Goal: Transaction & Acquisition: Purchase product/service

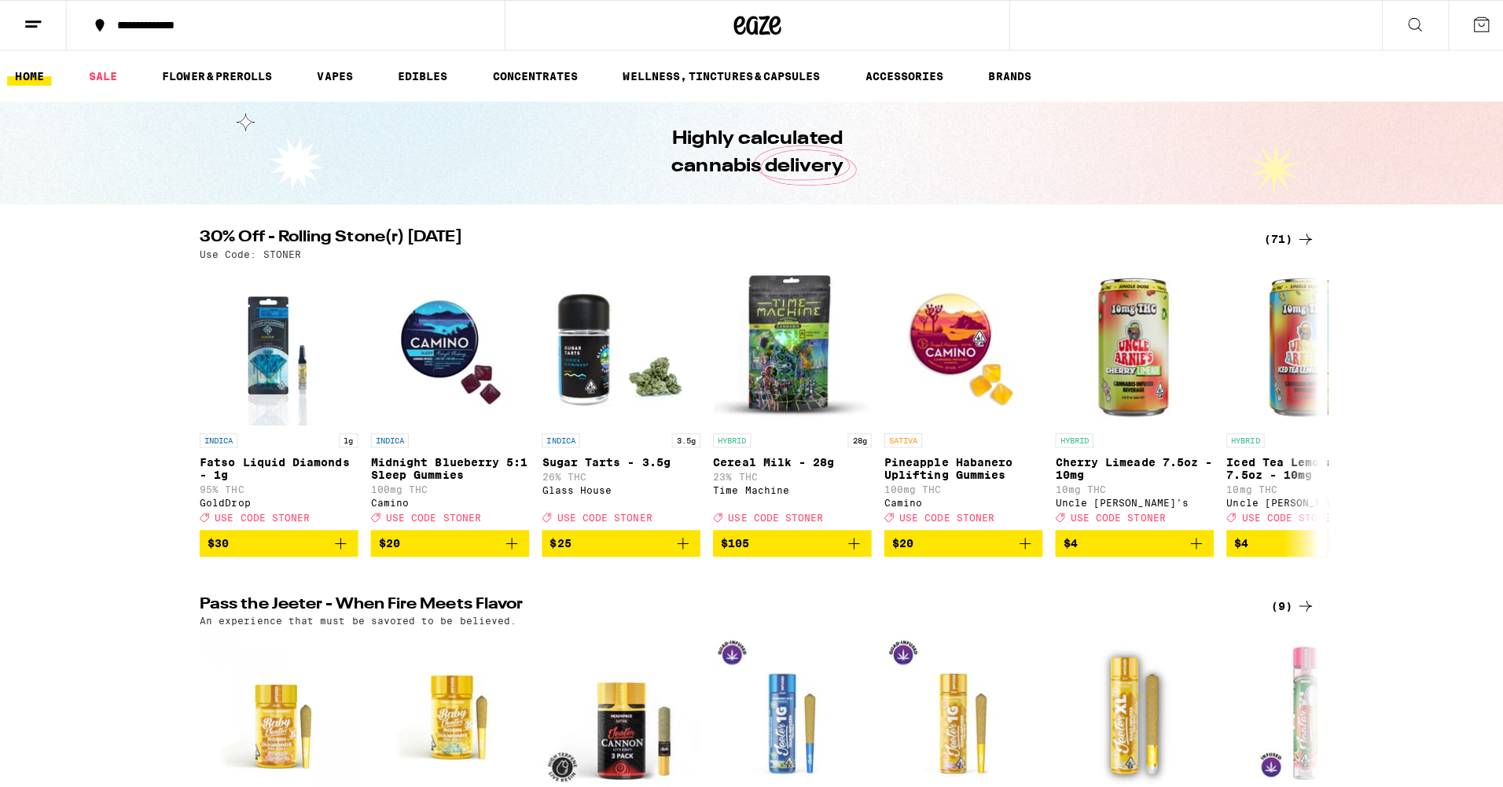
scroll to position [79, 0]
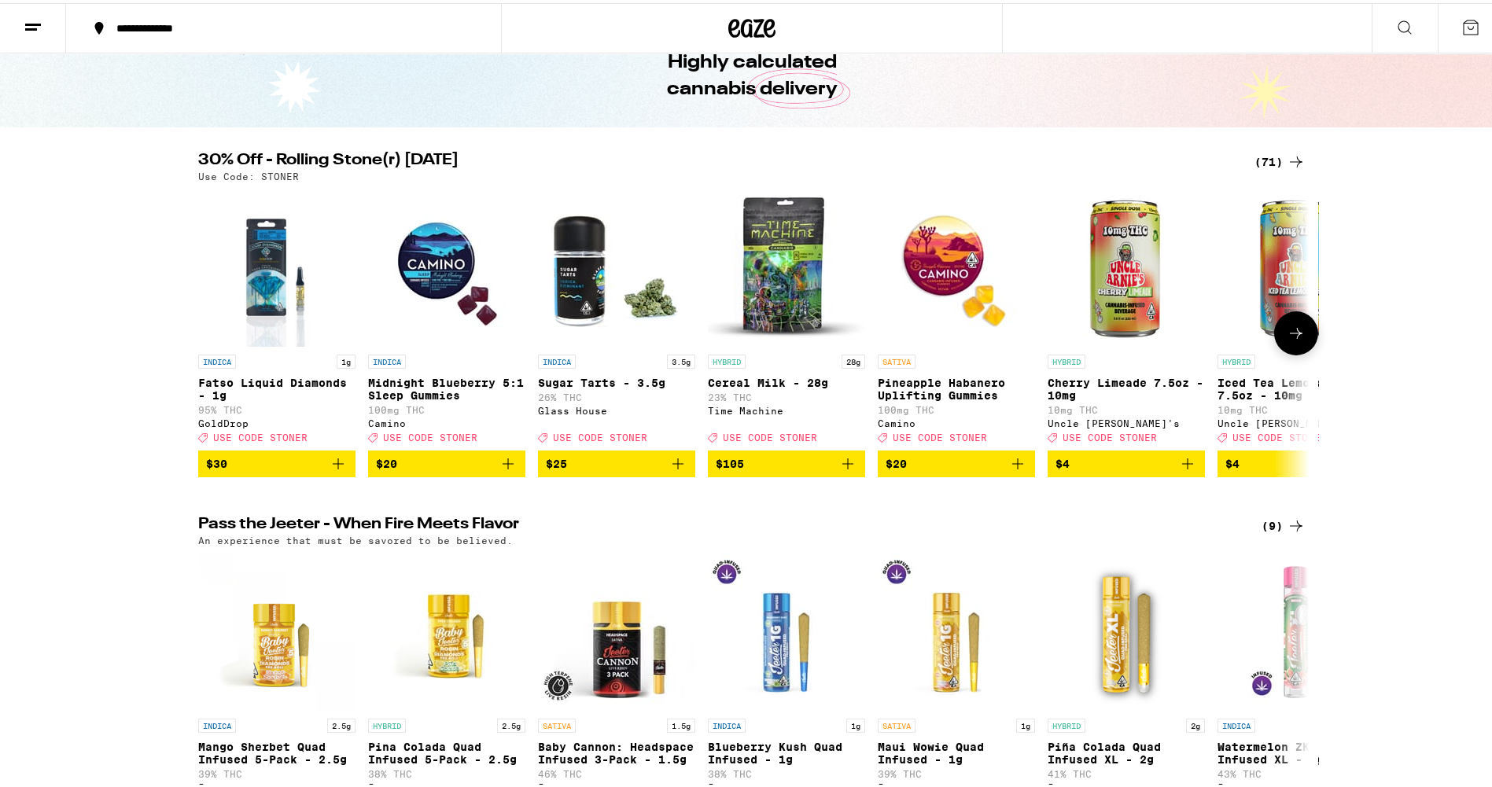
click at [258, 291] on img "Open page for Fatso Liquid Diamonds - 1g from GoldDrop" at bounding box center [277, 264] width 126 height 157
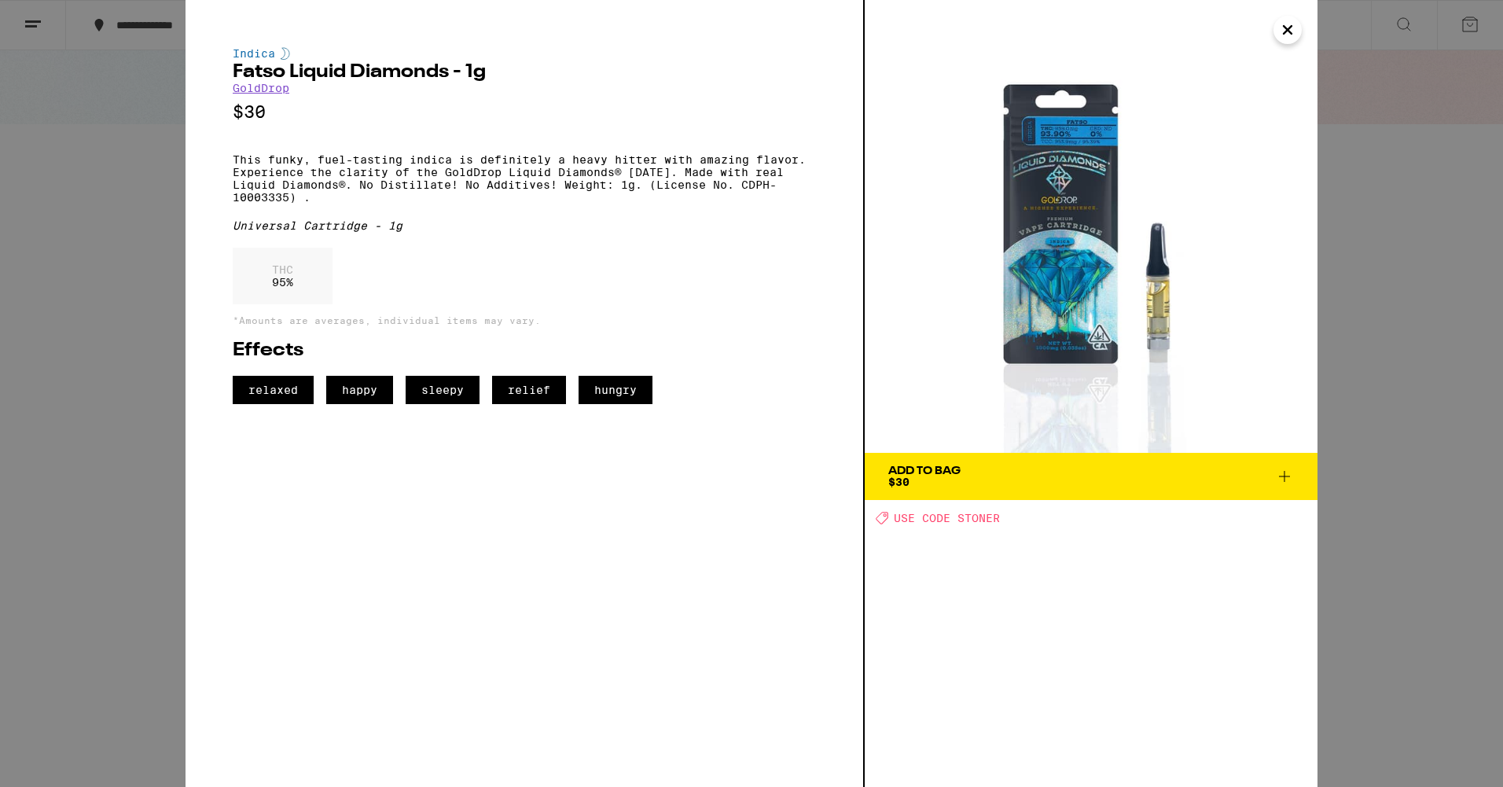
click at [1000, 481] on span "Add To Bag $30" at bounding box center [1091, 476] width 406 height 22
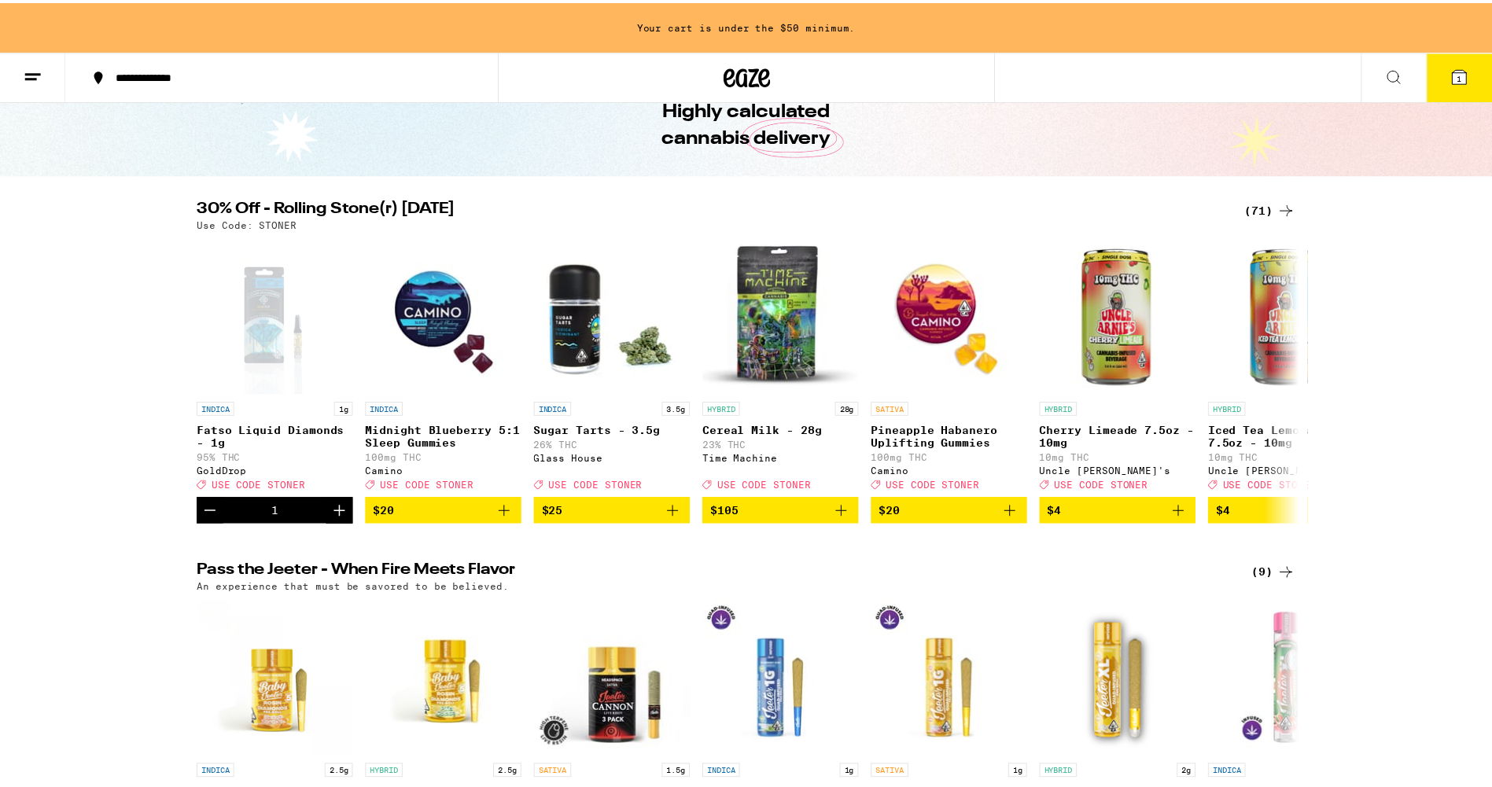
scroll to position [129, 0]
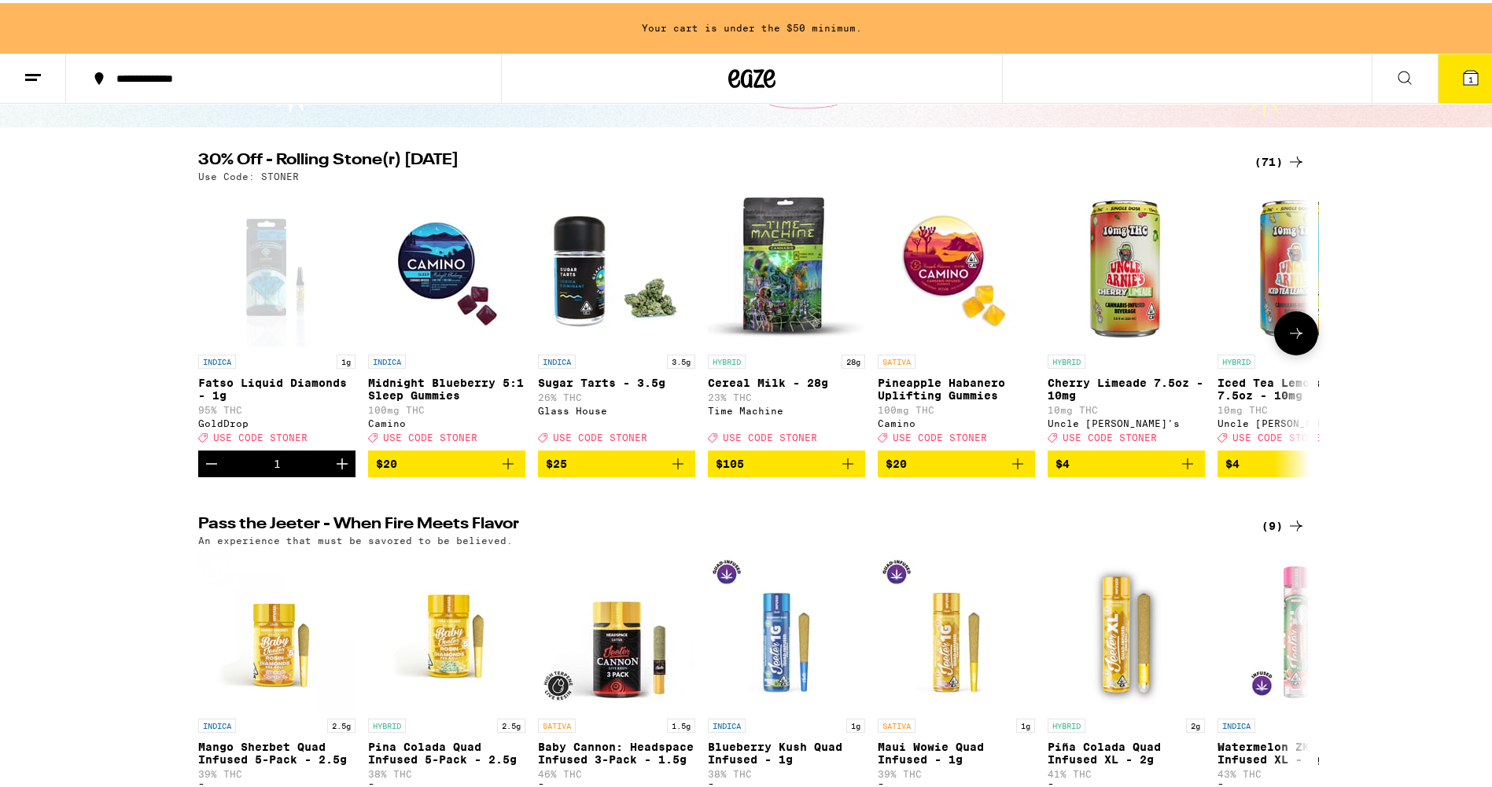
click at [1286, 335] on icon at bounding box center [1295, 330] width 19 height 19
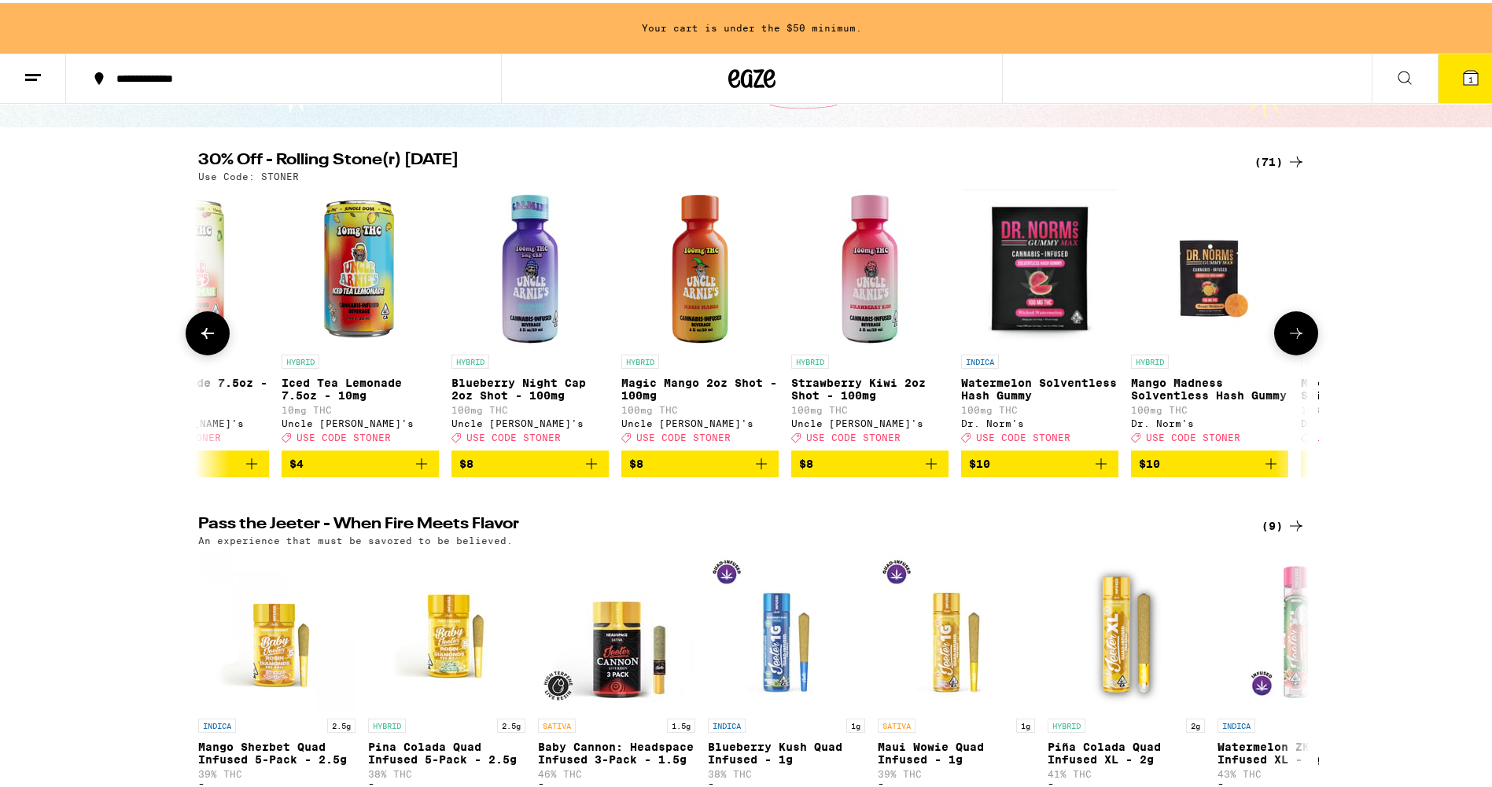
click at [1286, 335] on icon at bounding box center [1295, 330] width 19 height 19
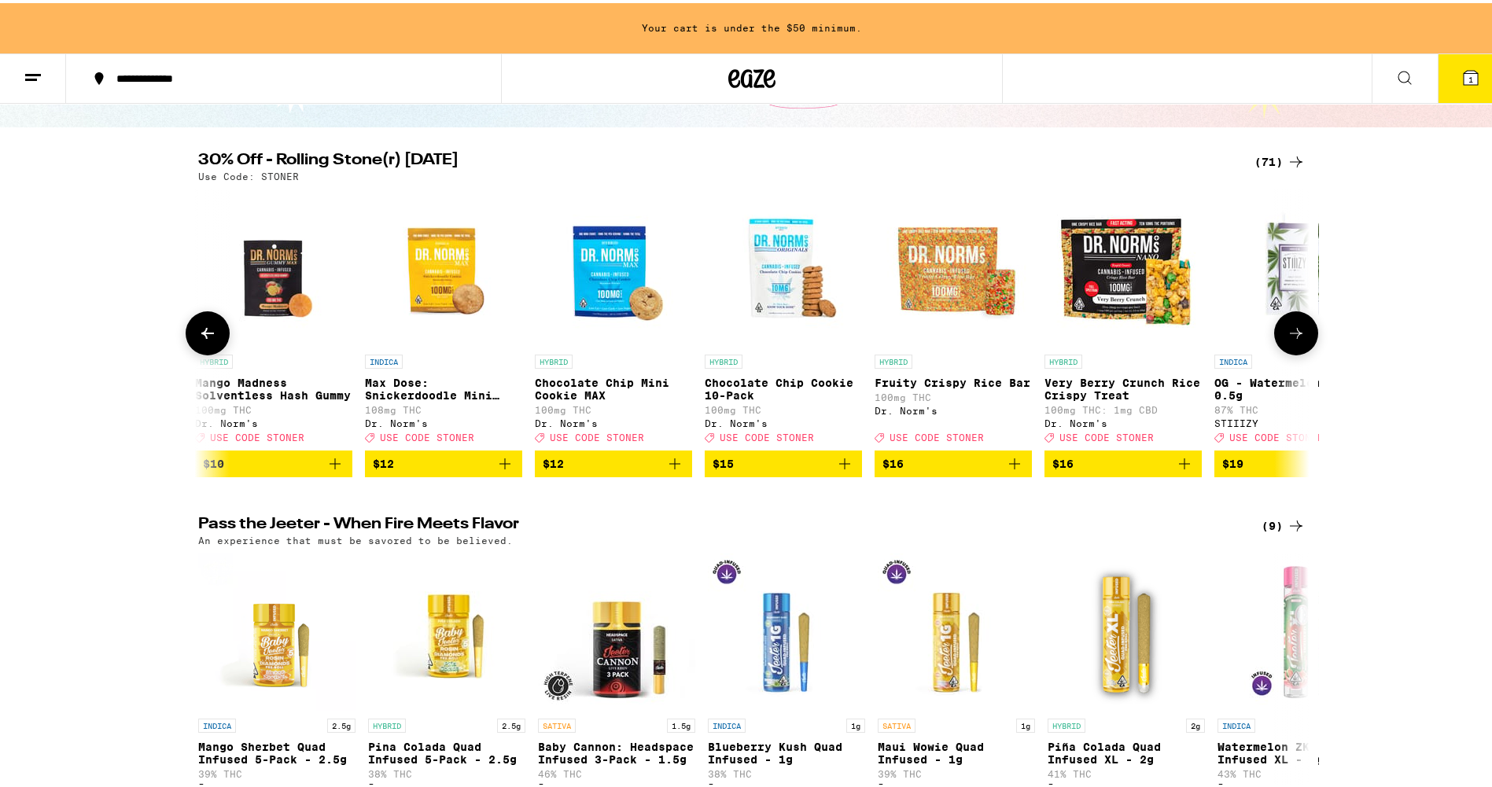
click at [1286, 335] on icon at bounding box center [1295, 330] width 19 height 19
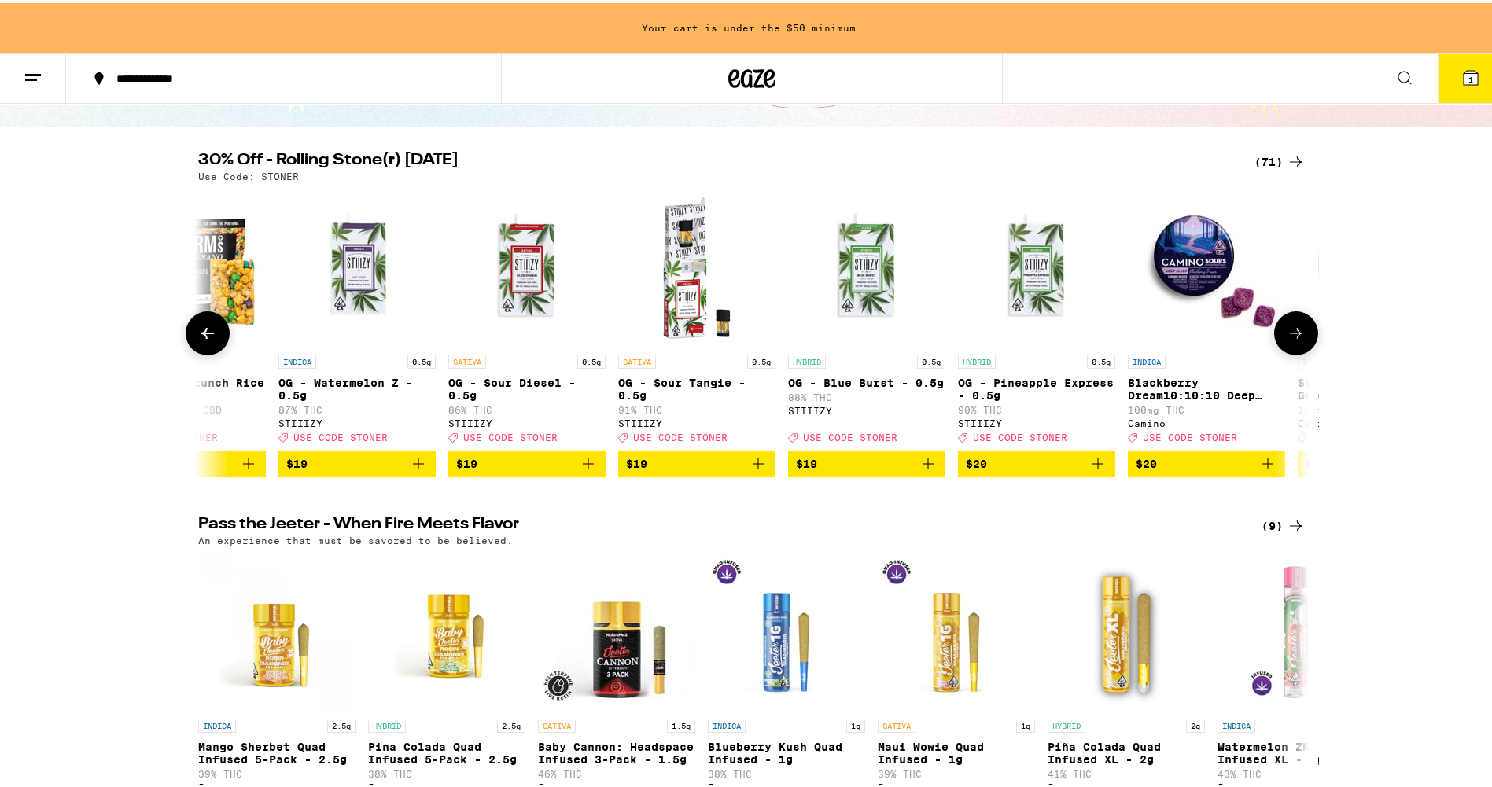
click at [1286, 335] on icon at bounding box center [1295, 330] width 19 height 19
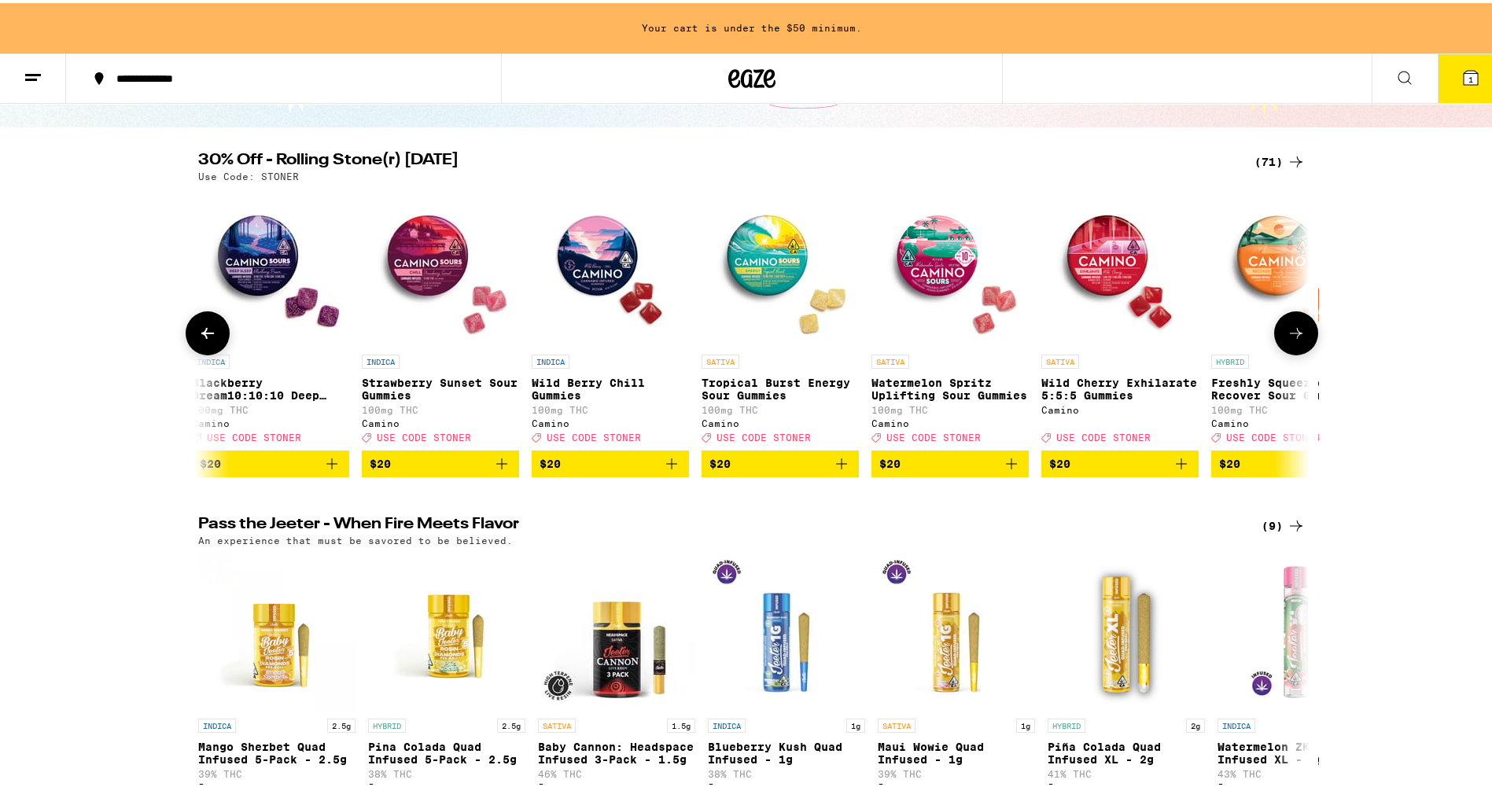
click at [1286, 335] on icon at bounding box center [1295, 330] width 19 height 19
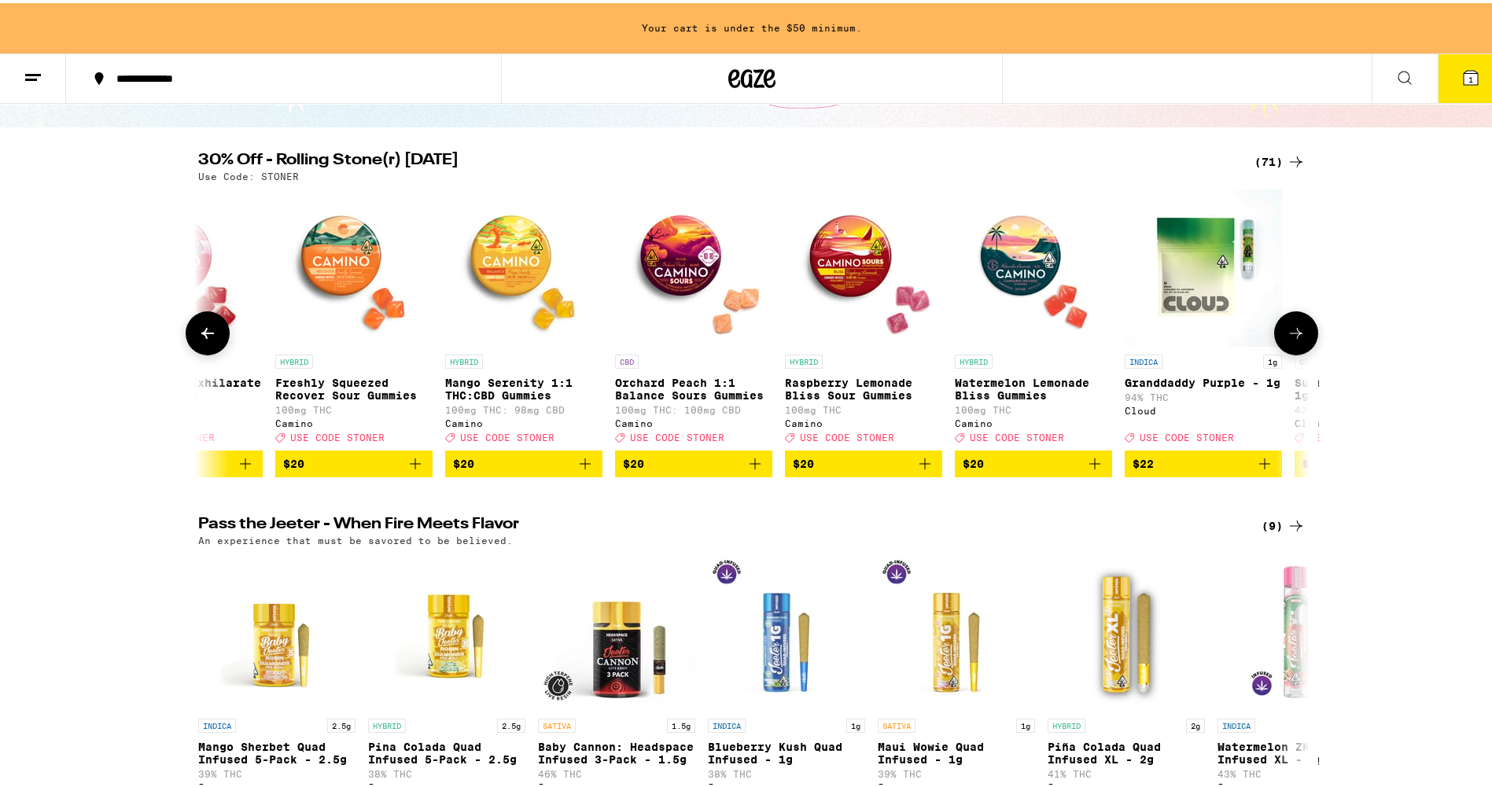
click at [1286, 335] on icon at bounding box center [1295, 330] width 19 height 19
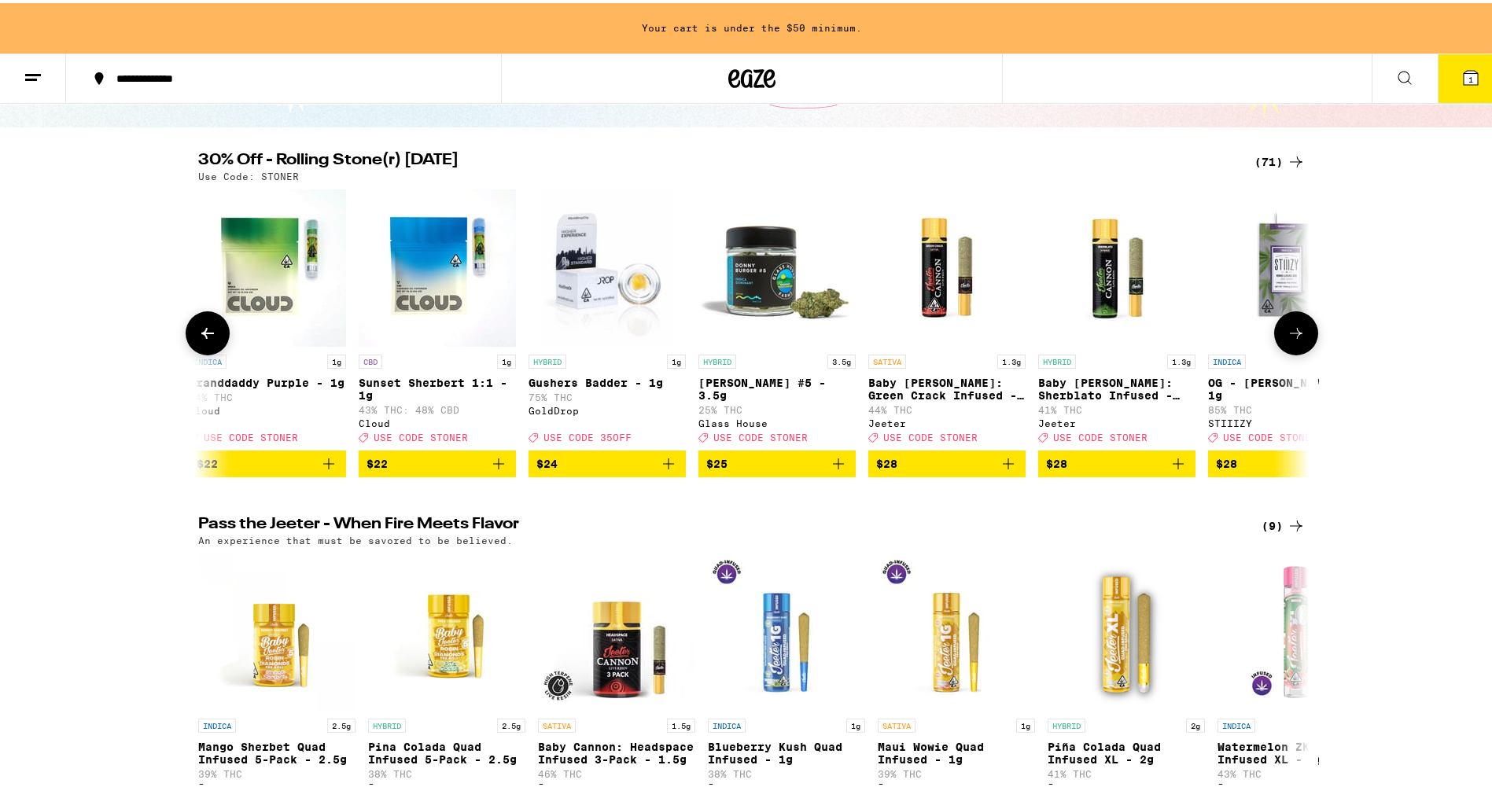
click at [1296, 340] on icon at bounding box center [1295, 330] width 19 height 19
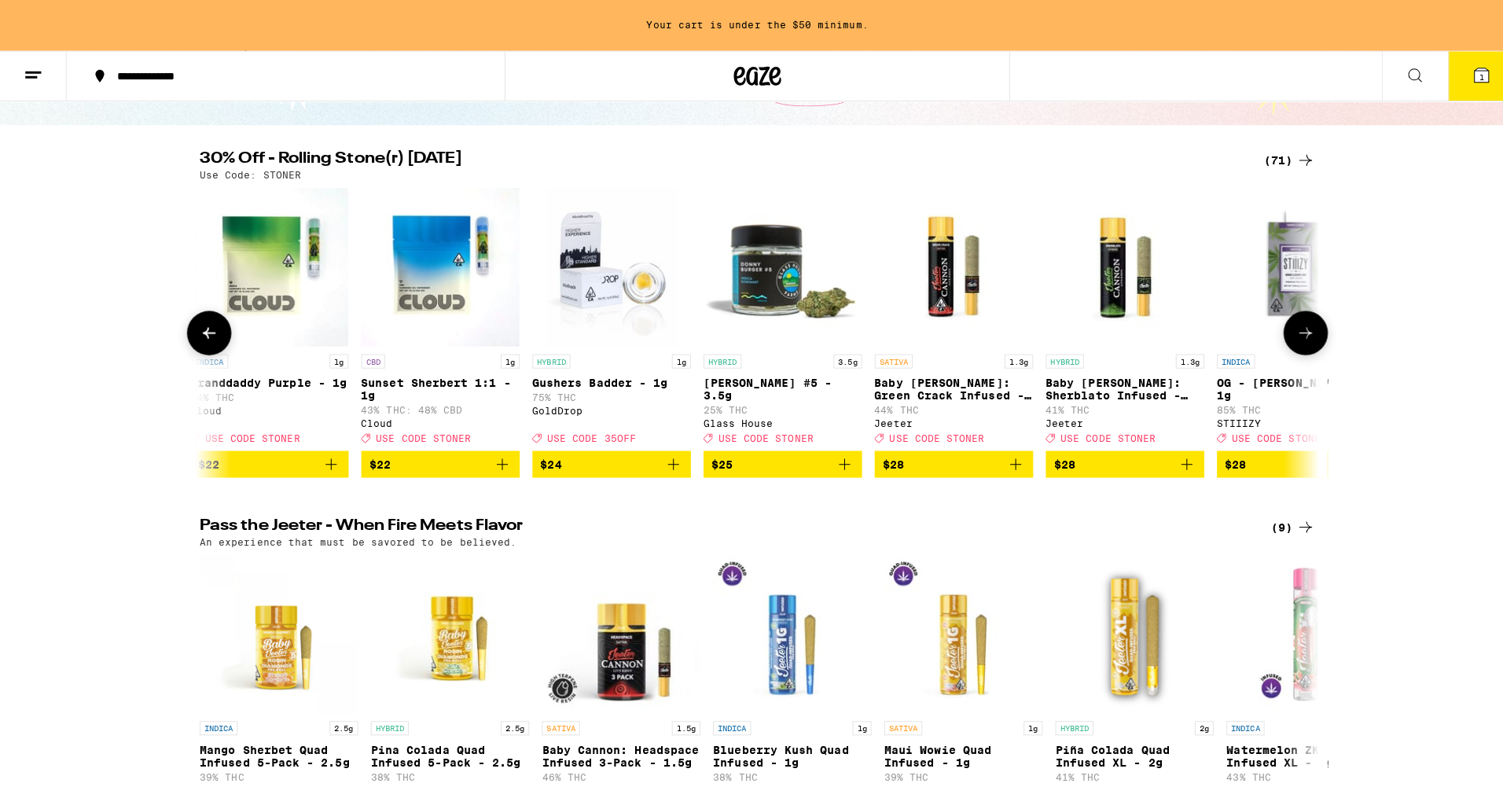
scroll to position [0, 6550]
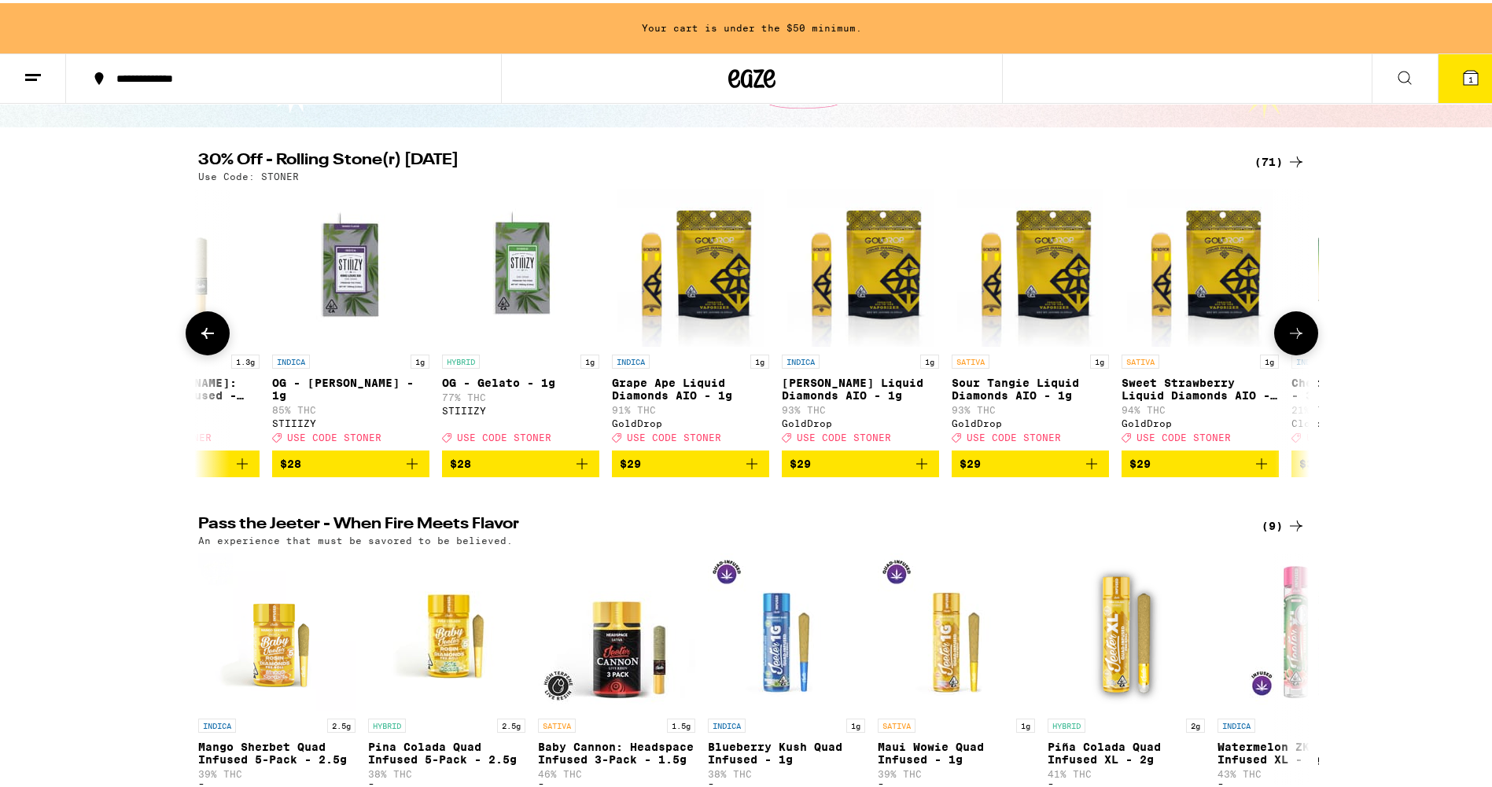
click at [1216, 305] on img "Open page for Sweet Strawberry Liquid Diamonds AIO - 1g from GoldDrop" at bounding box center [1199, 264] width 145 height 157
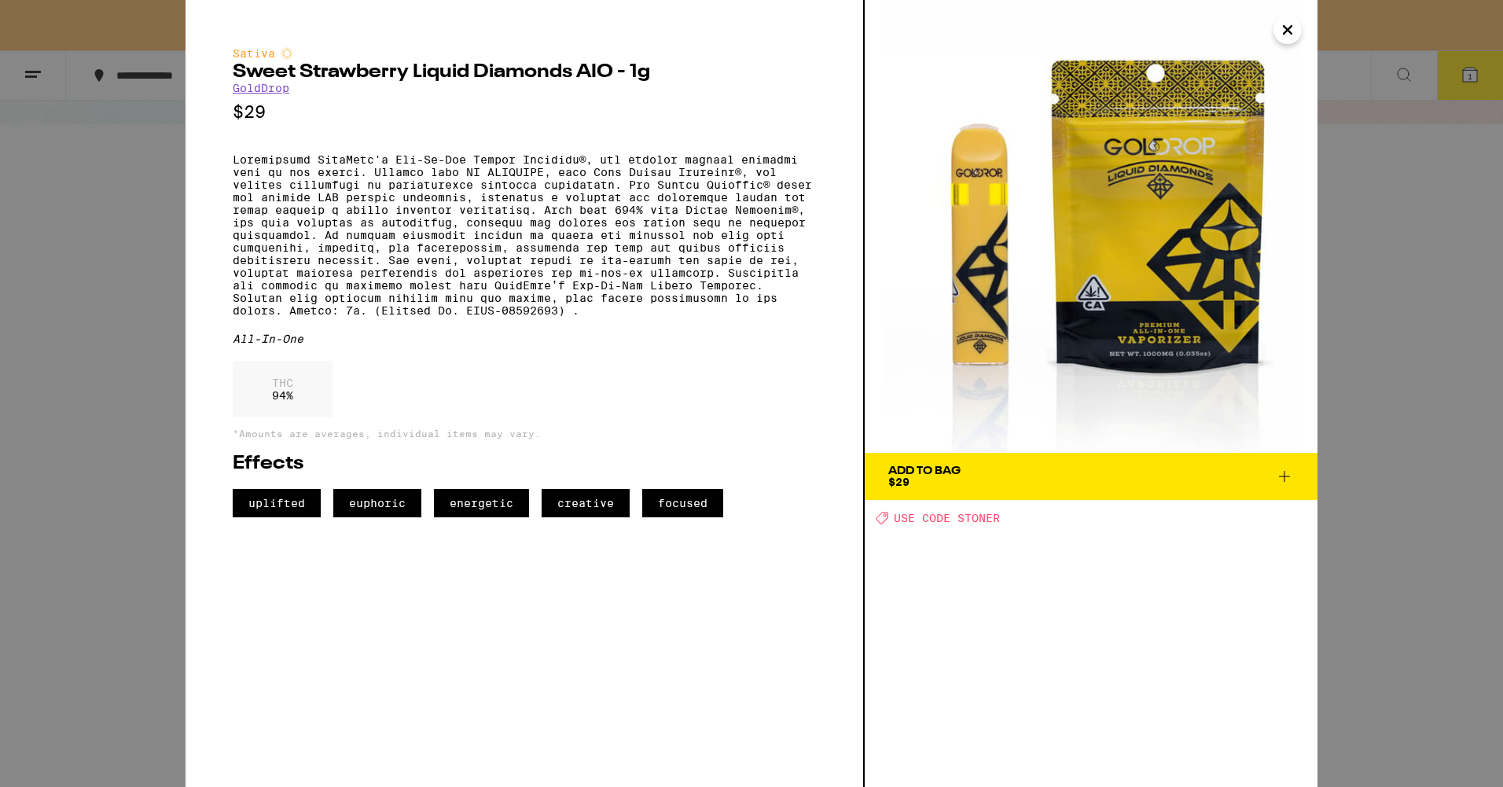
click at [1039, 485] on span "Add To Bag $29" at bounding box center [1091, 476] width 406 height 22
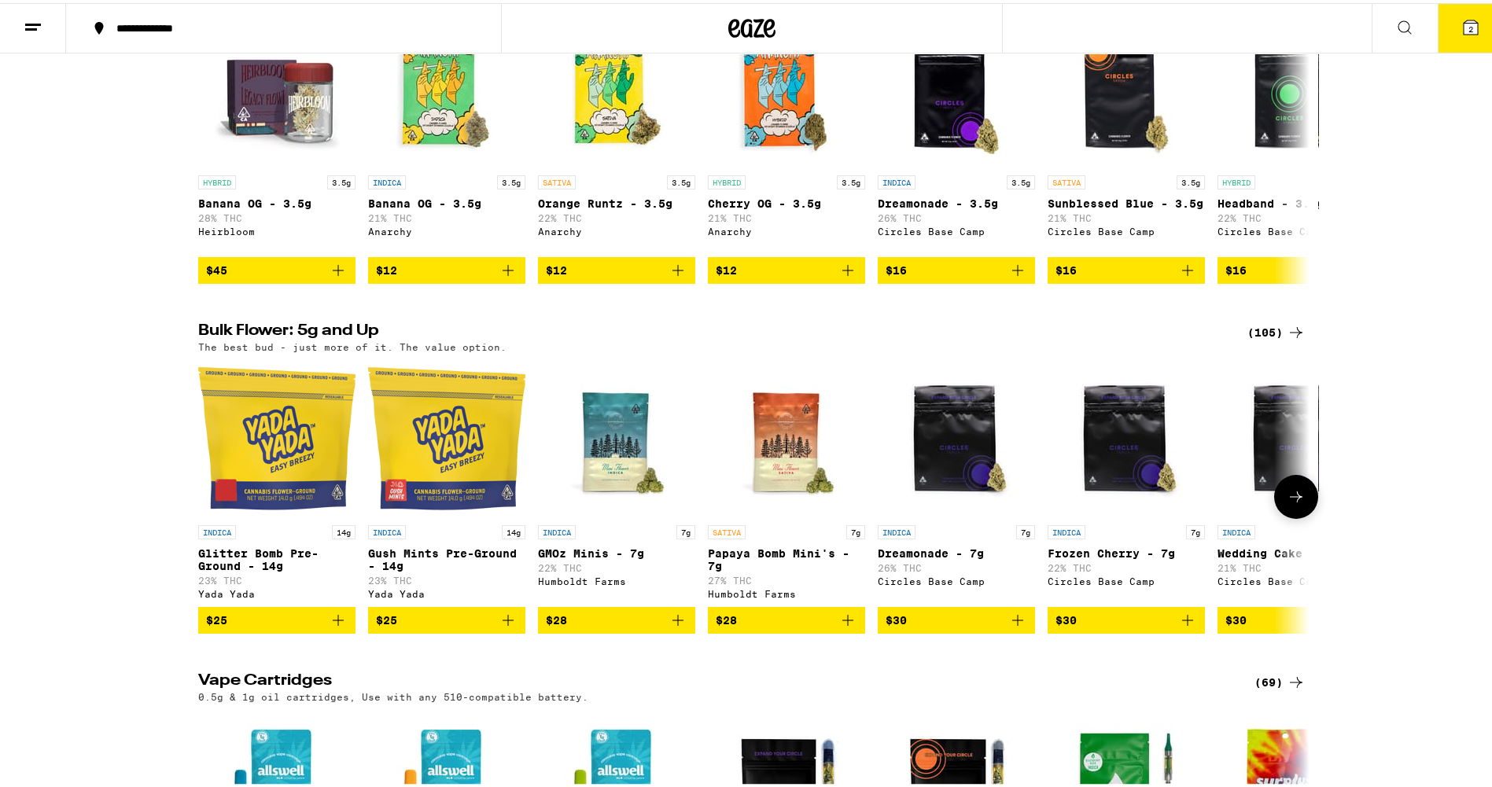
scroll to position [1415, 0]
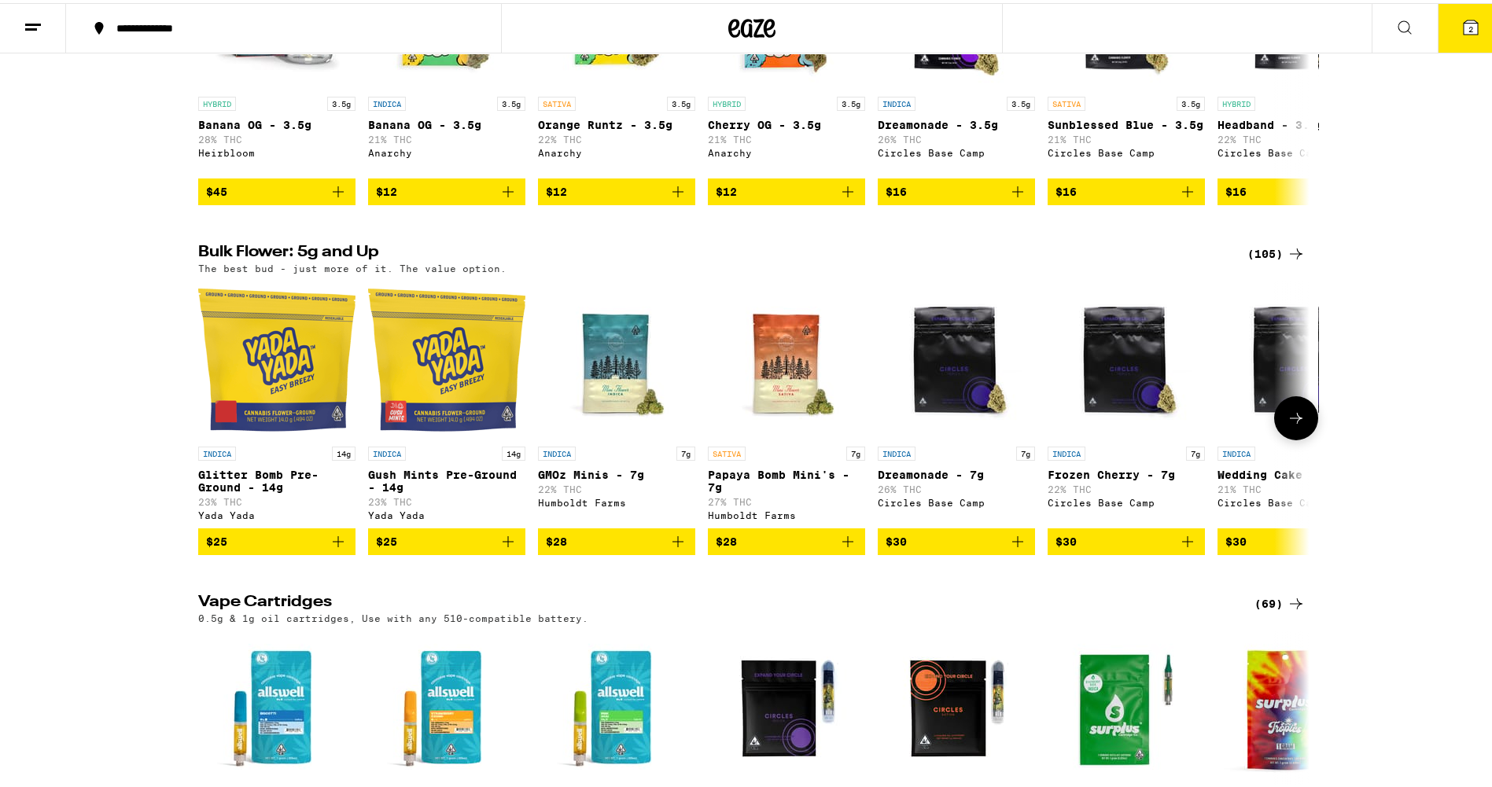
click at [973, 542] on span "$30" at bounding box center [956, 538] width 142 height 19
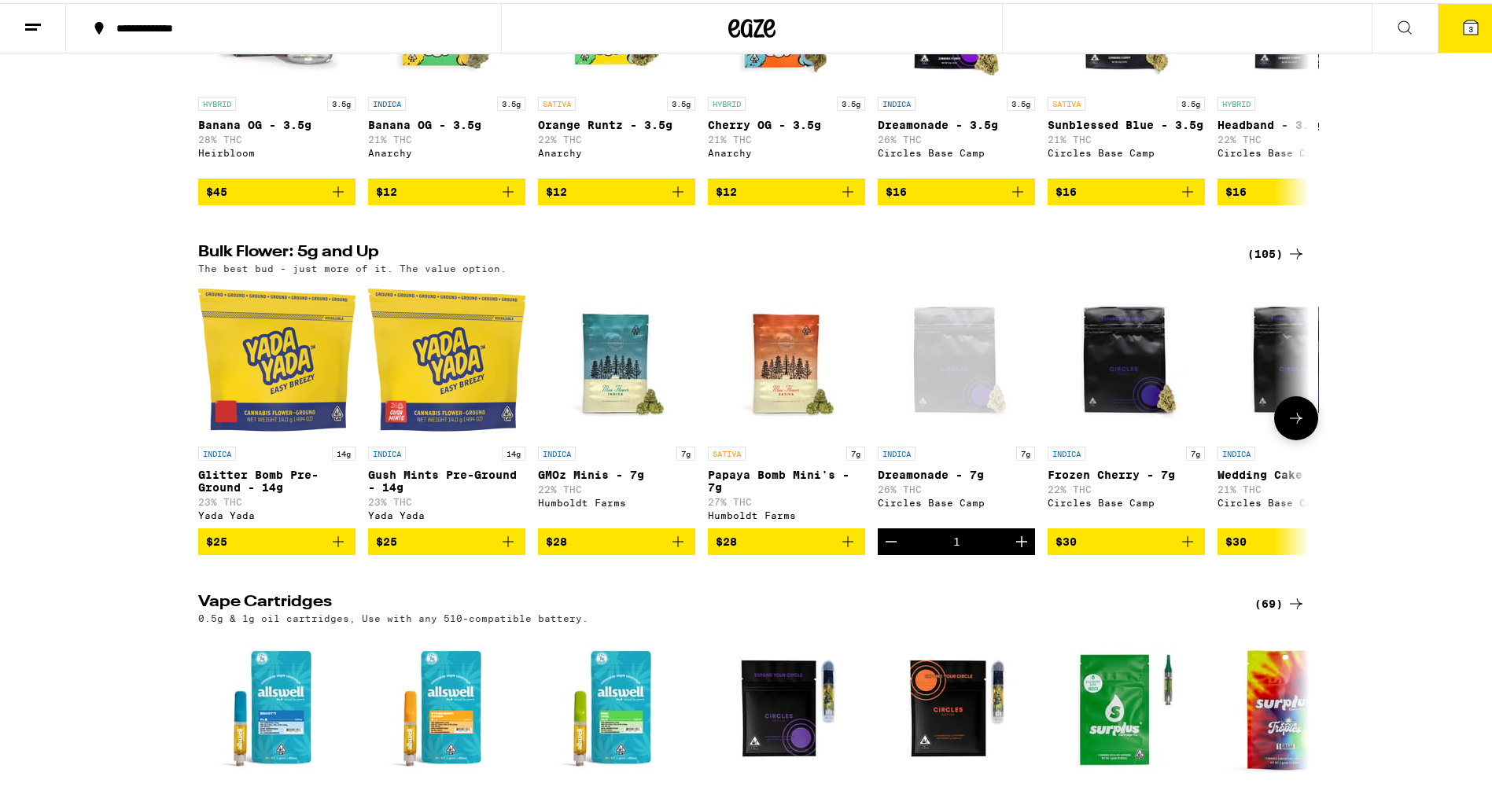
click at [886, 542] on icon "Decrement" at bounding box center [890, 538] width 19 height 19
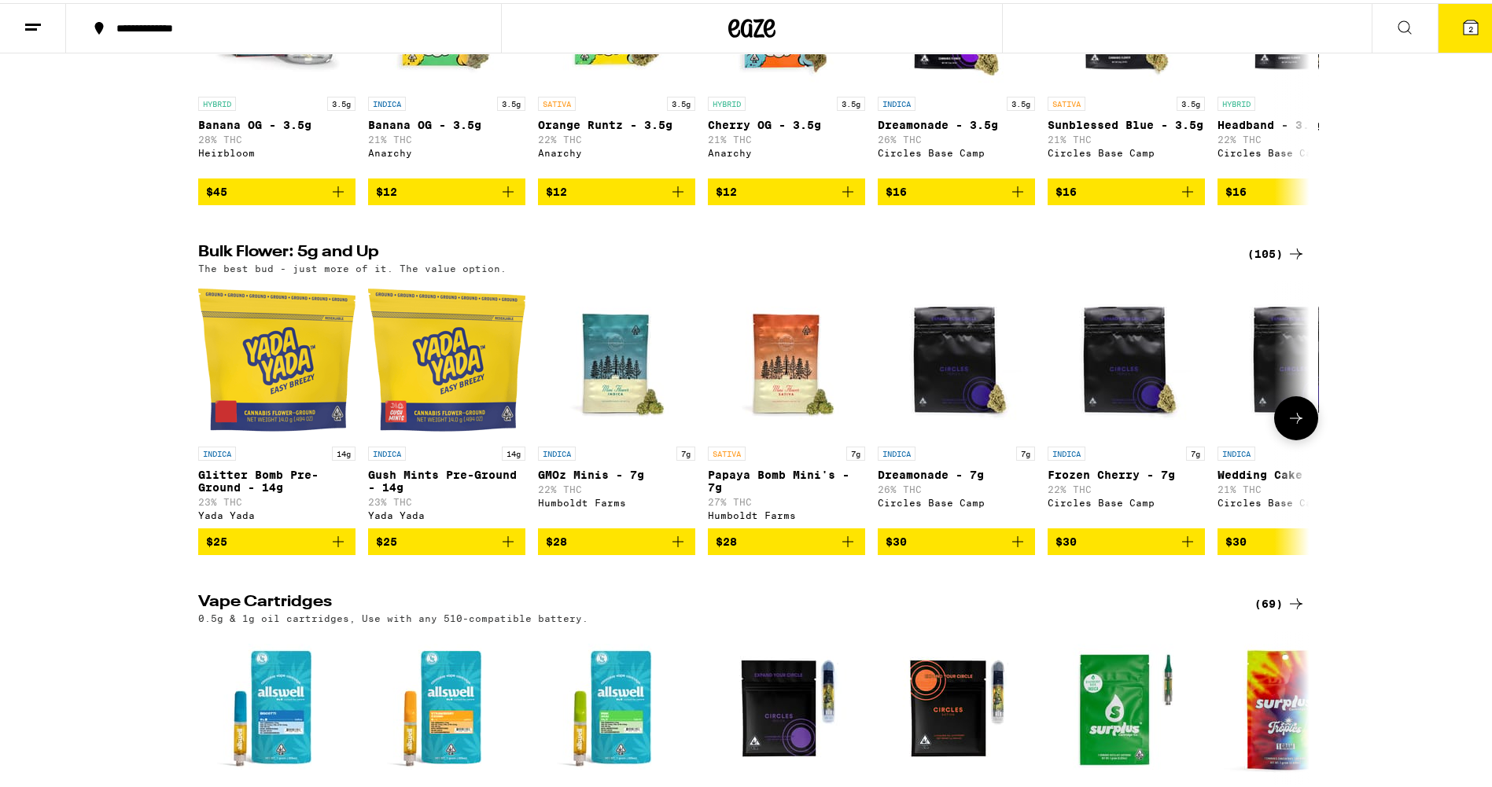
click at [1293, 425] on icon at bounding box center [1295, 415] width 19 height 19
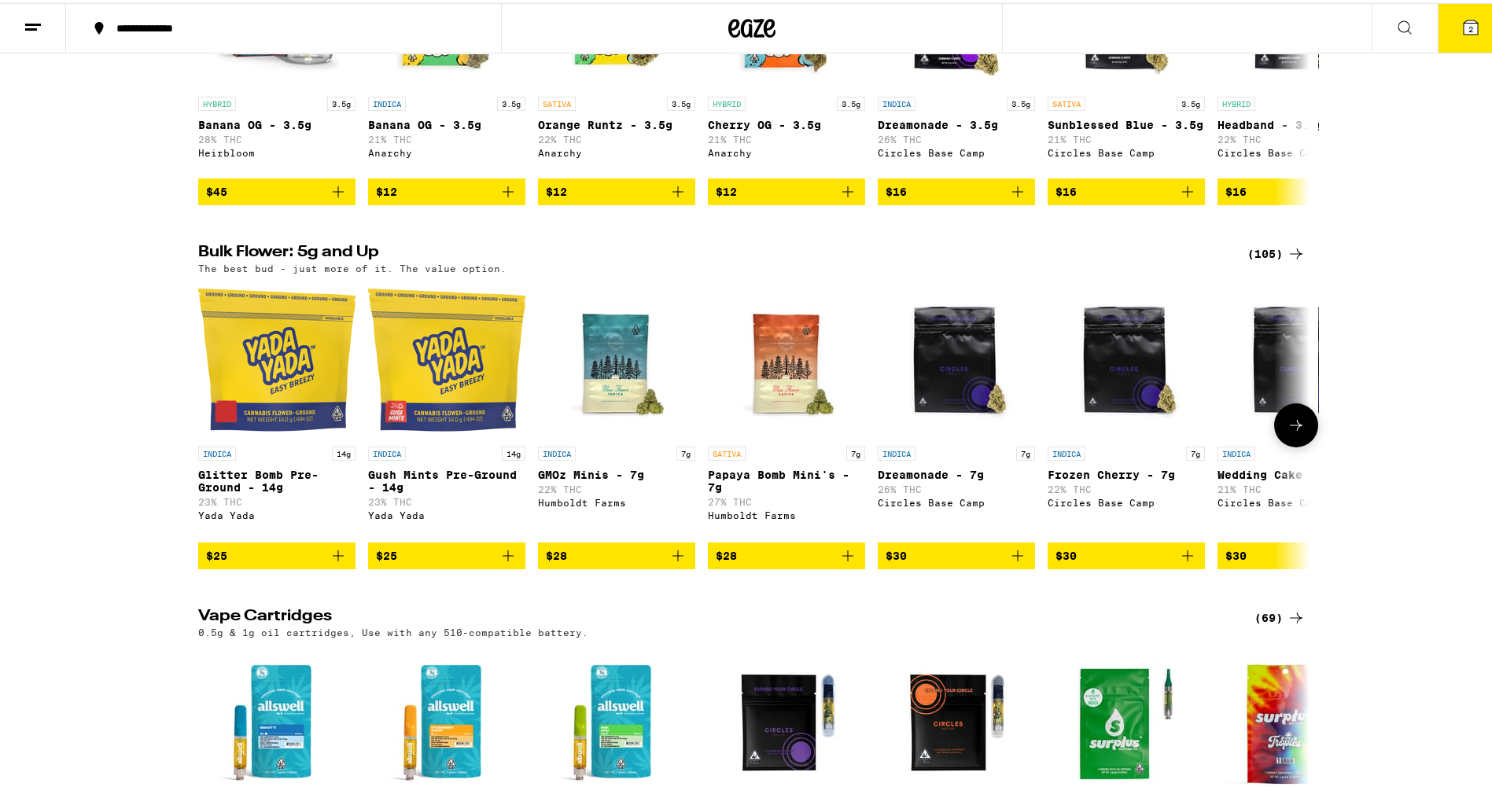
scroll to position [0, 936]
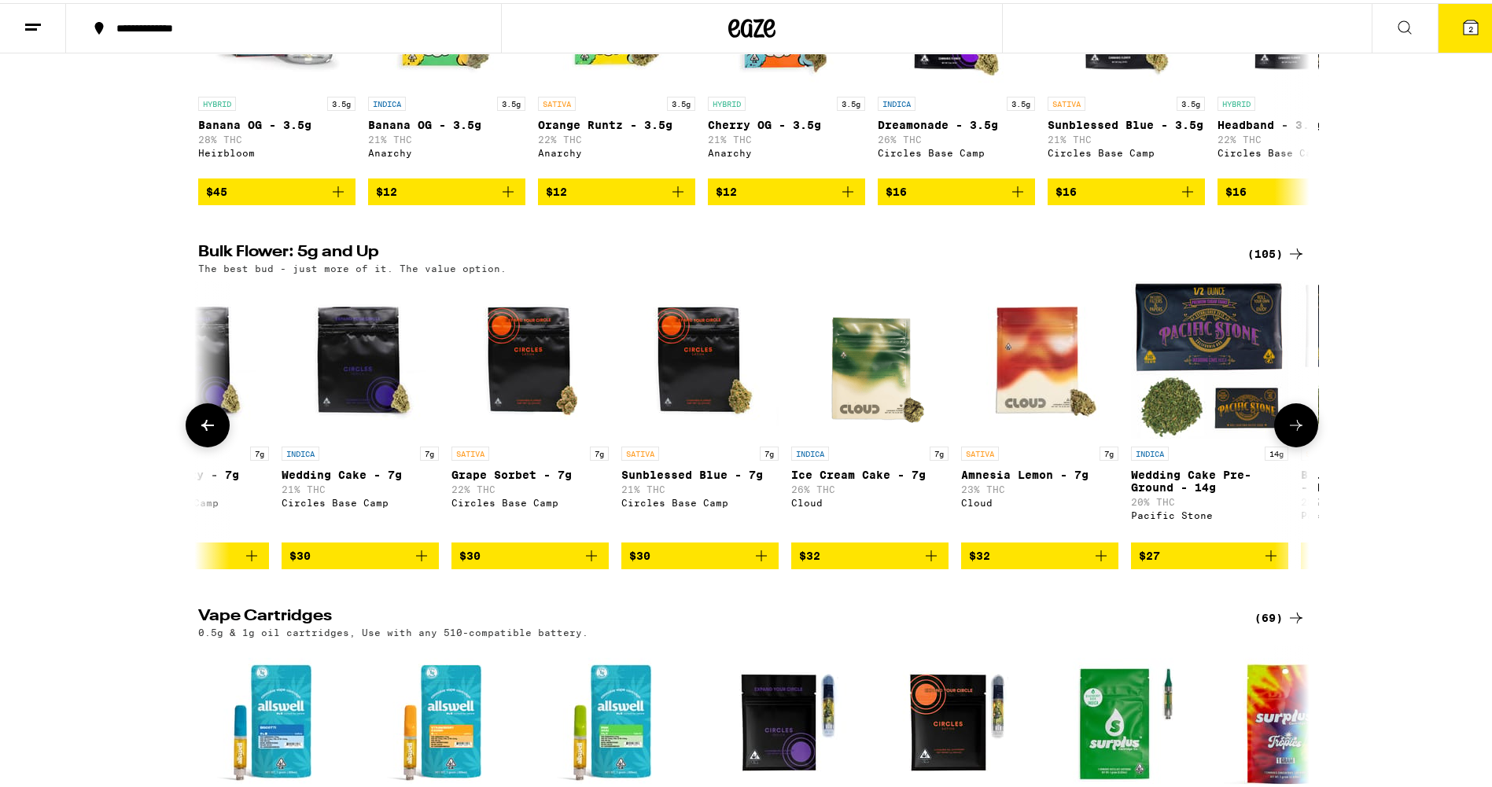
click at [383, 478] on p "Wedding Cake - 7g" at bounding box center [359, 471] width 157 height 13
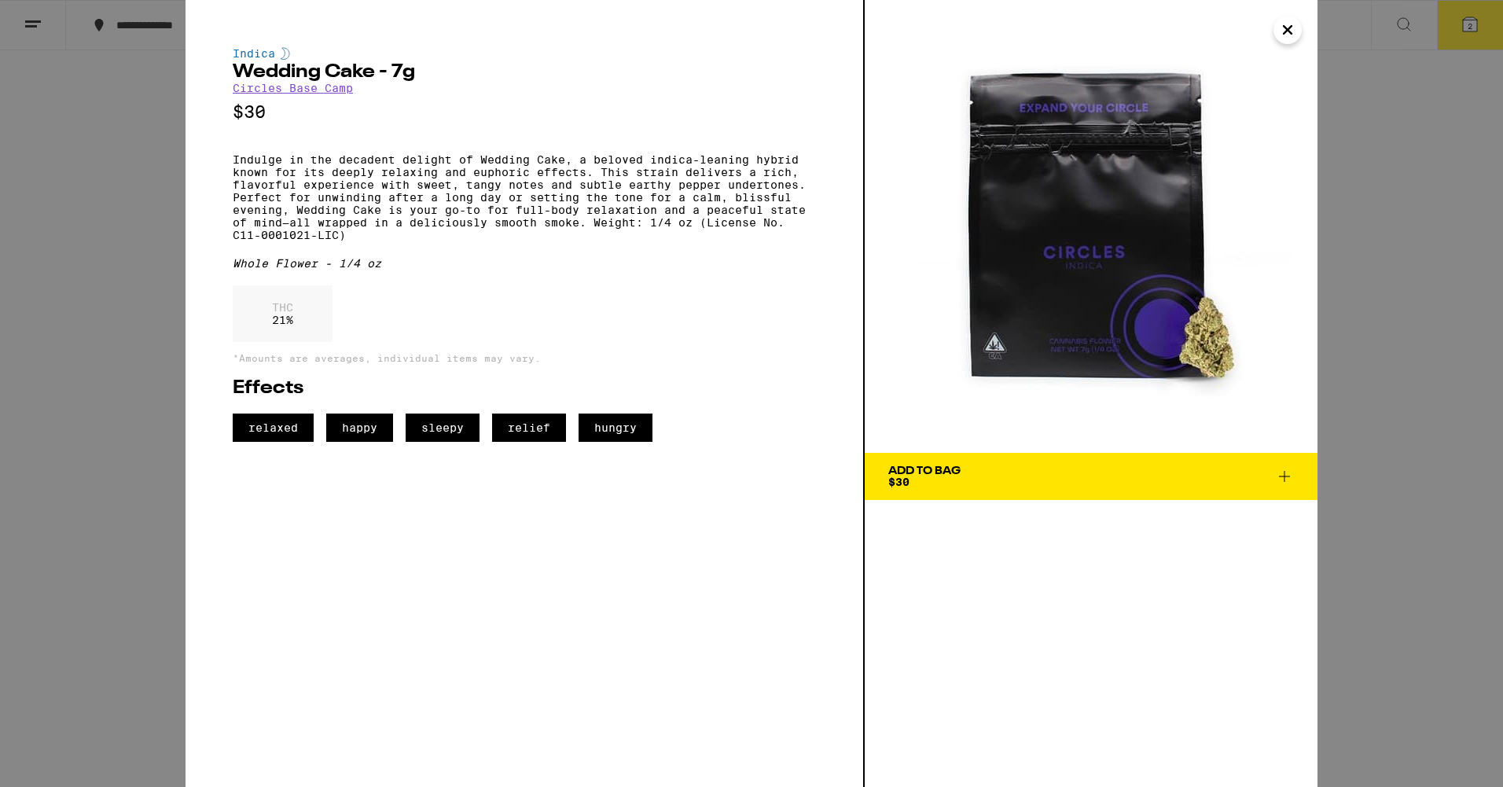
click at [946, 484] on div "Add To Bag $30" at bounding box center [924, 476] width 72 height 22
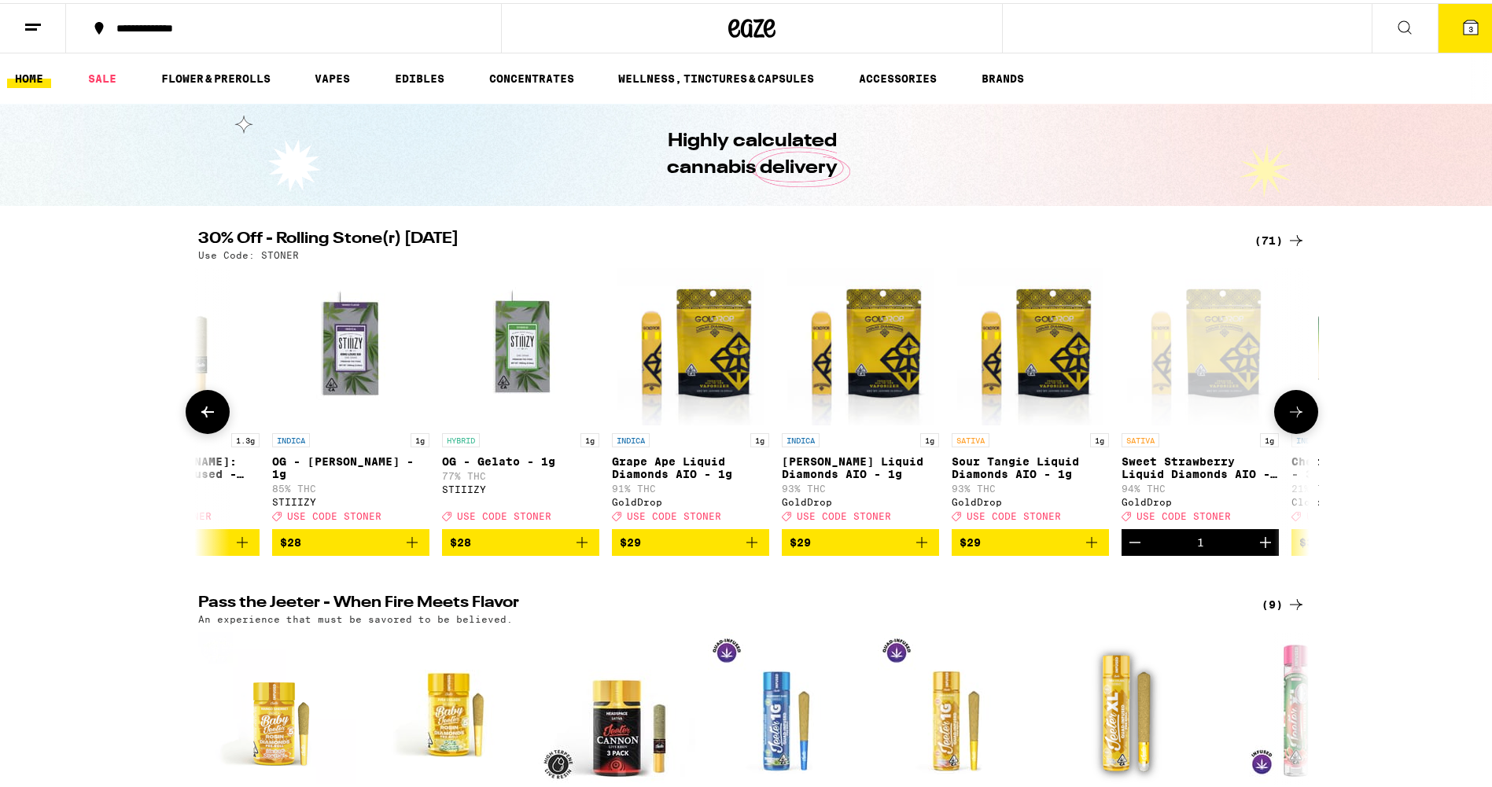
click at [1289, 410] on icon at bounding box center [1295, 408] width 13 height 11
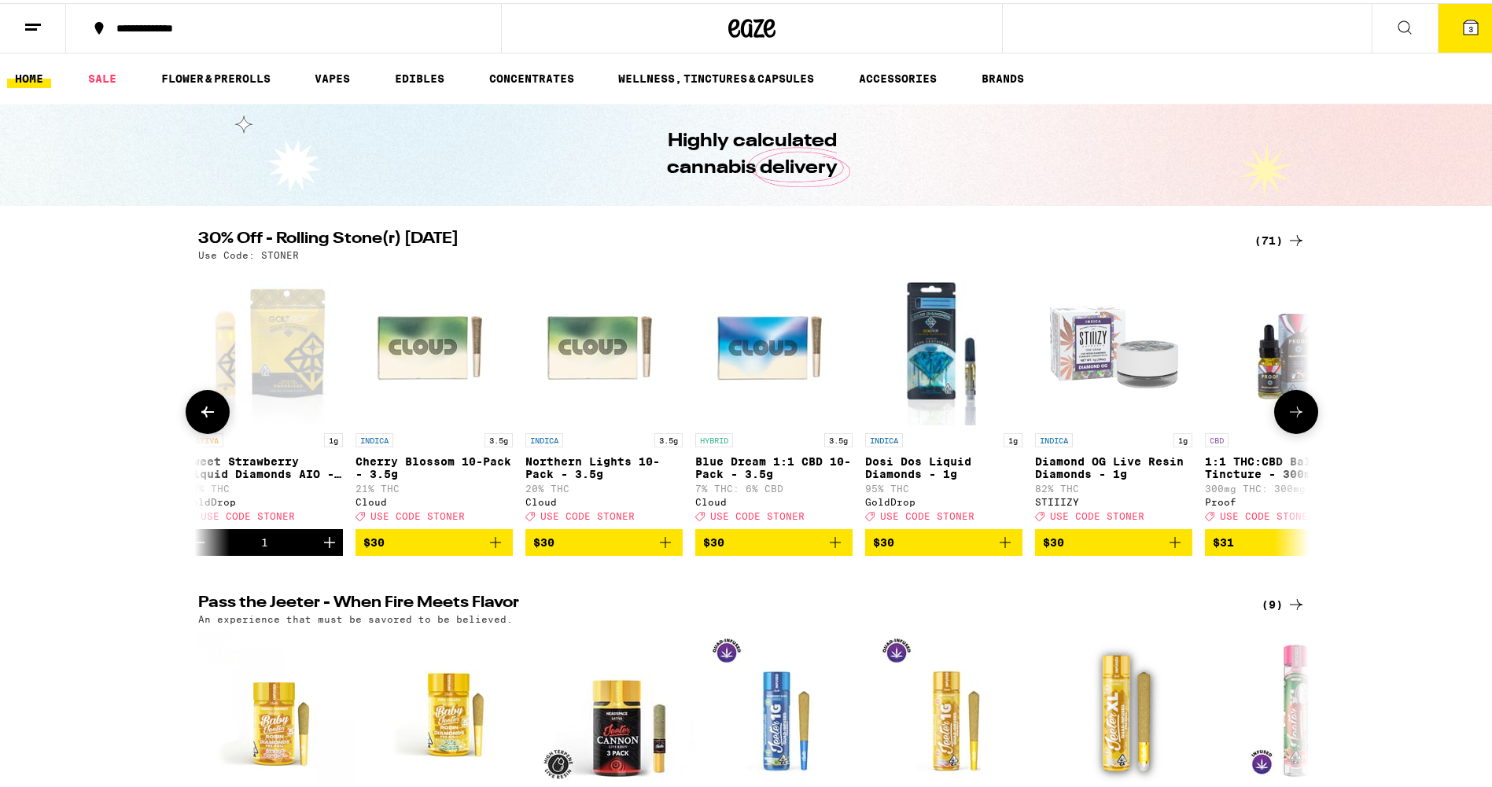
click at [1289, 410] on icon at bounding box center [1295, 408] width 13 height 11
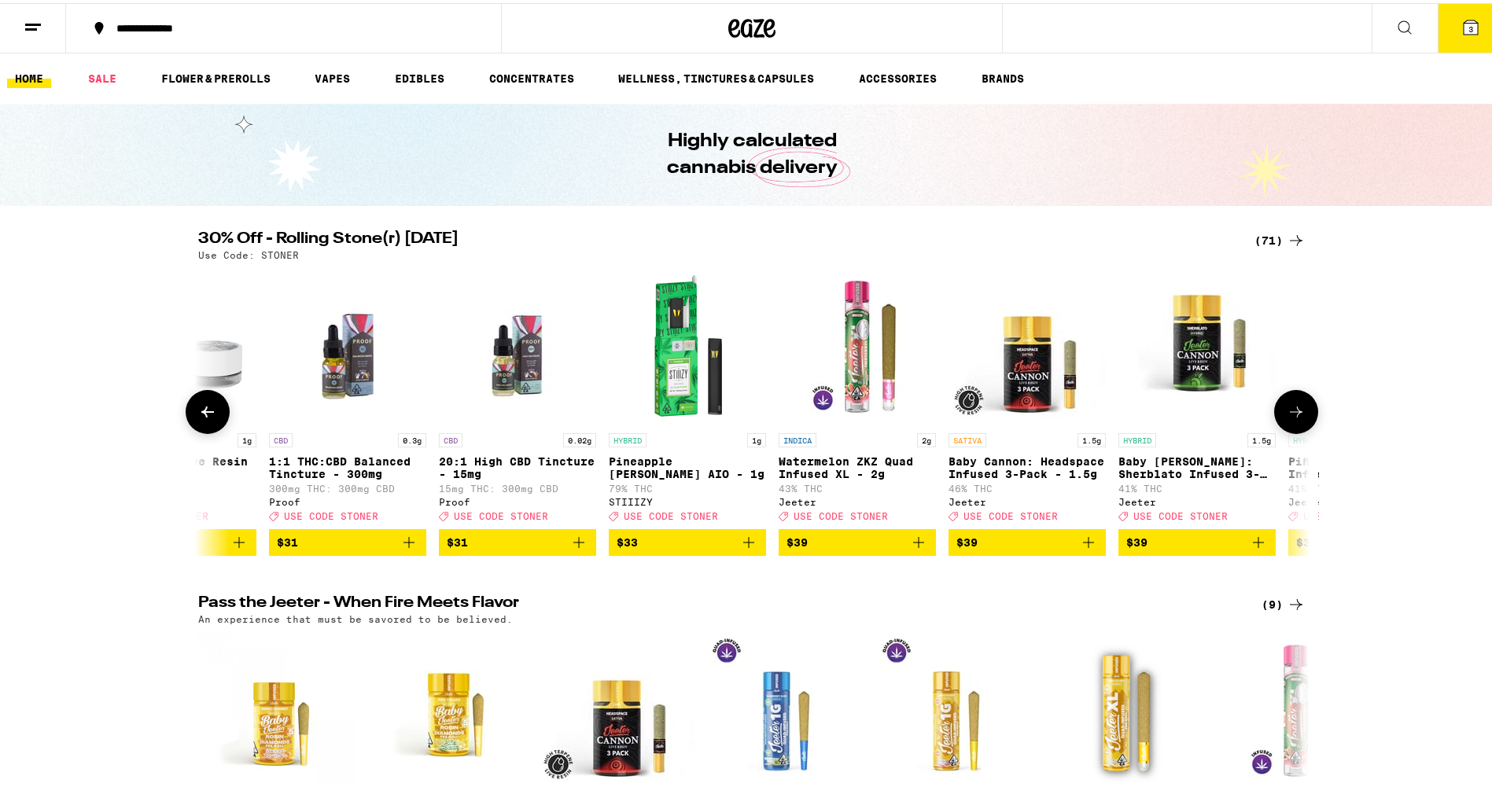
click at [1289, 410] on icon at bounding box center [1295, 408] width 13 height 11
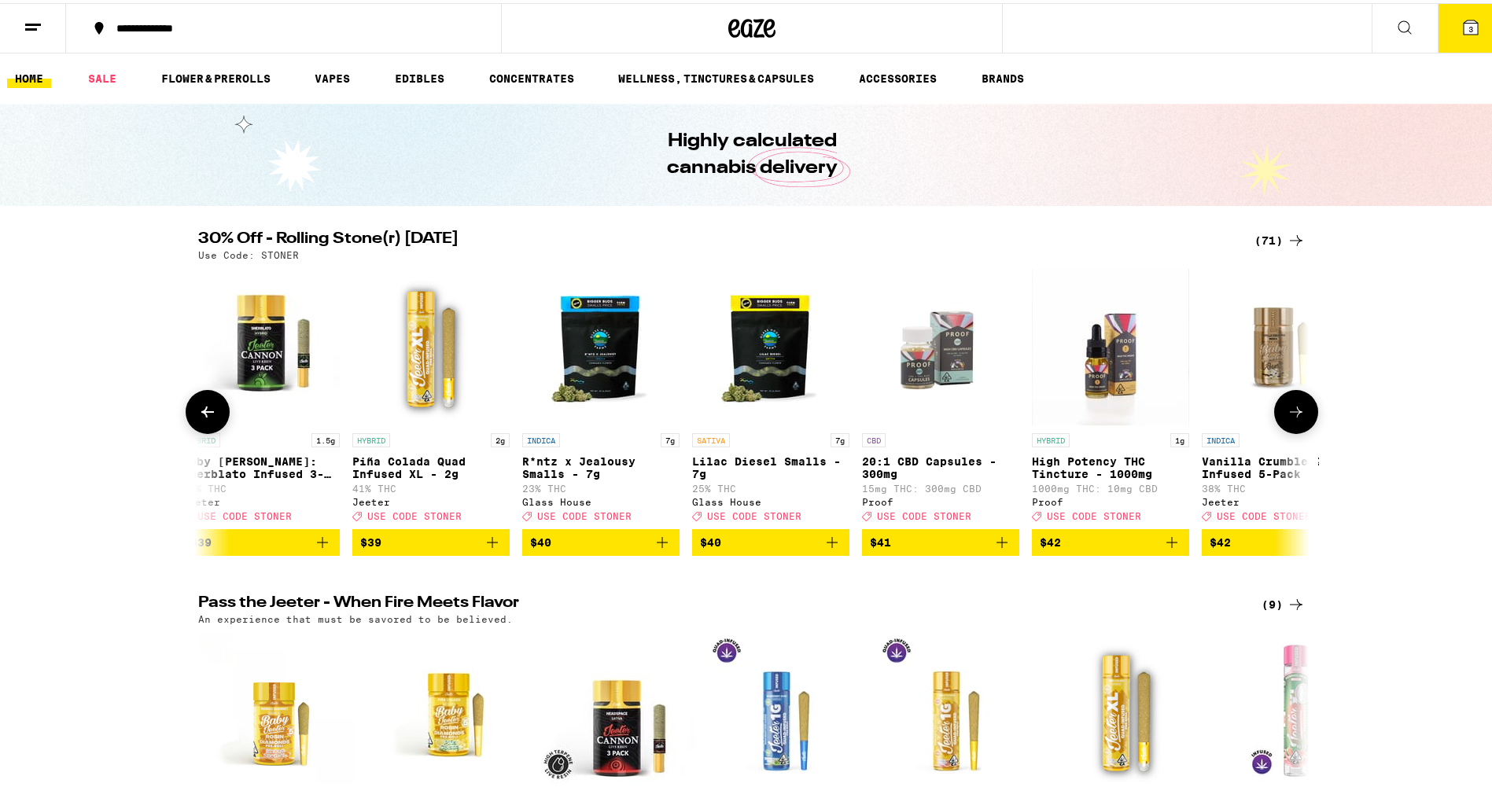
click at [207, 414] on icon at bounding box center [207, 408] width 19 height 19
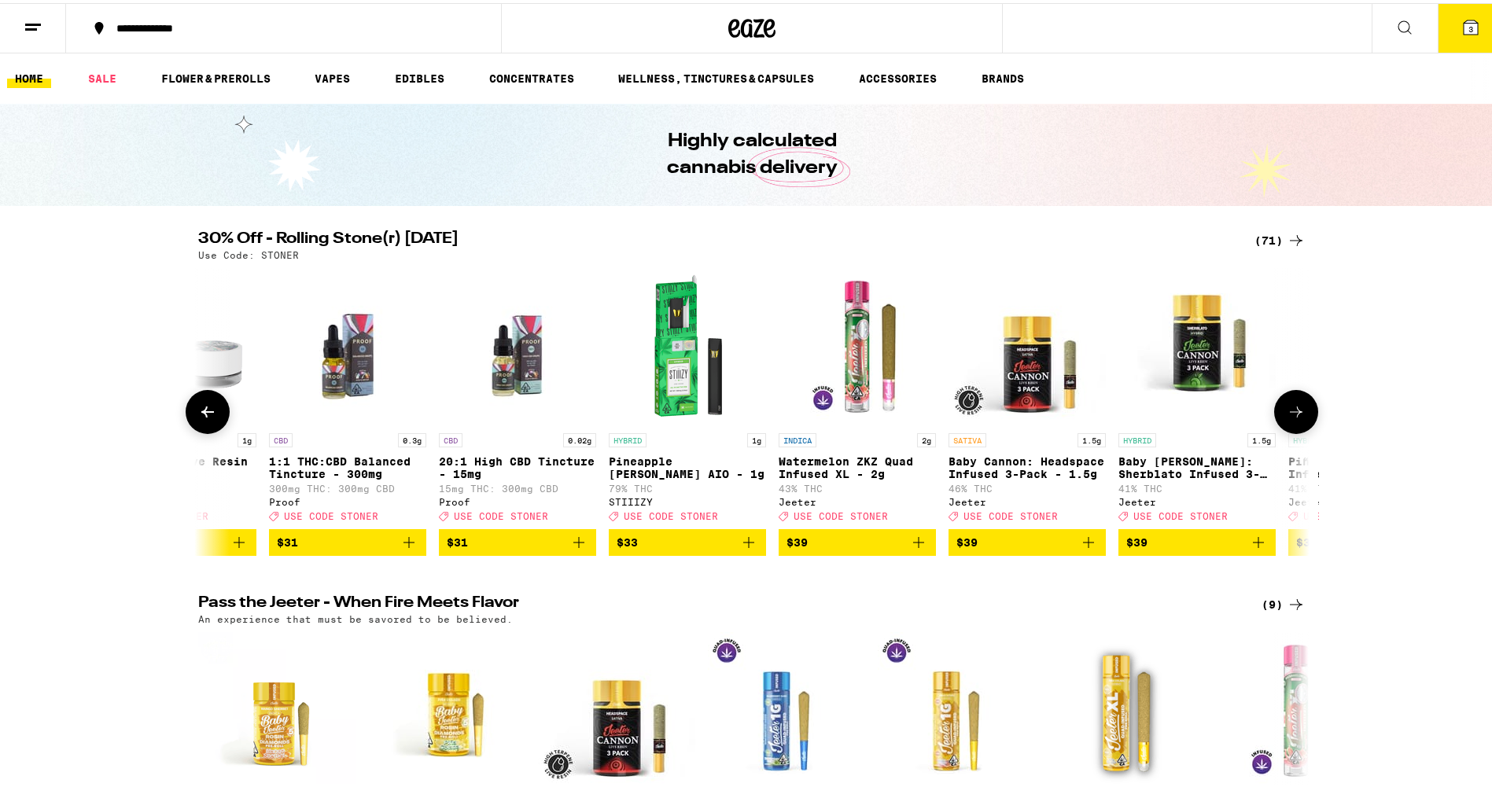
click at [1278, 415] on button at bounding box center [1296, 409] width 44 height 44
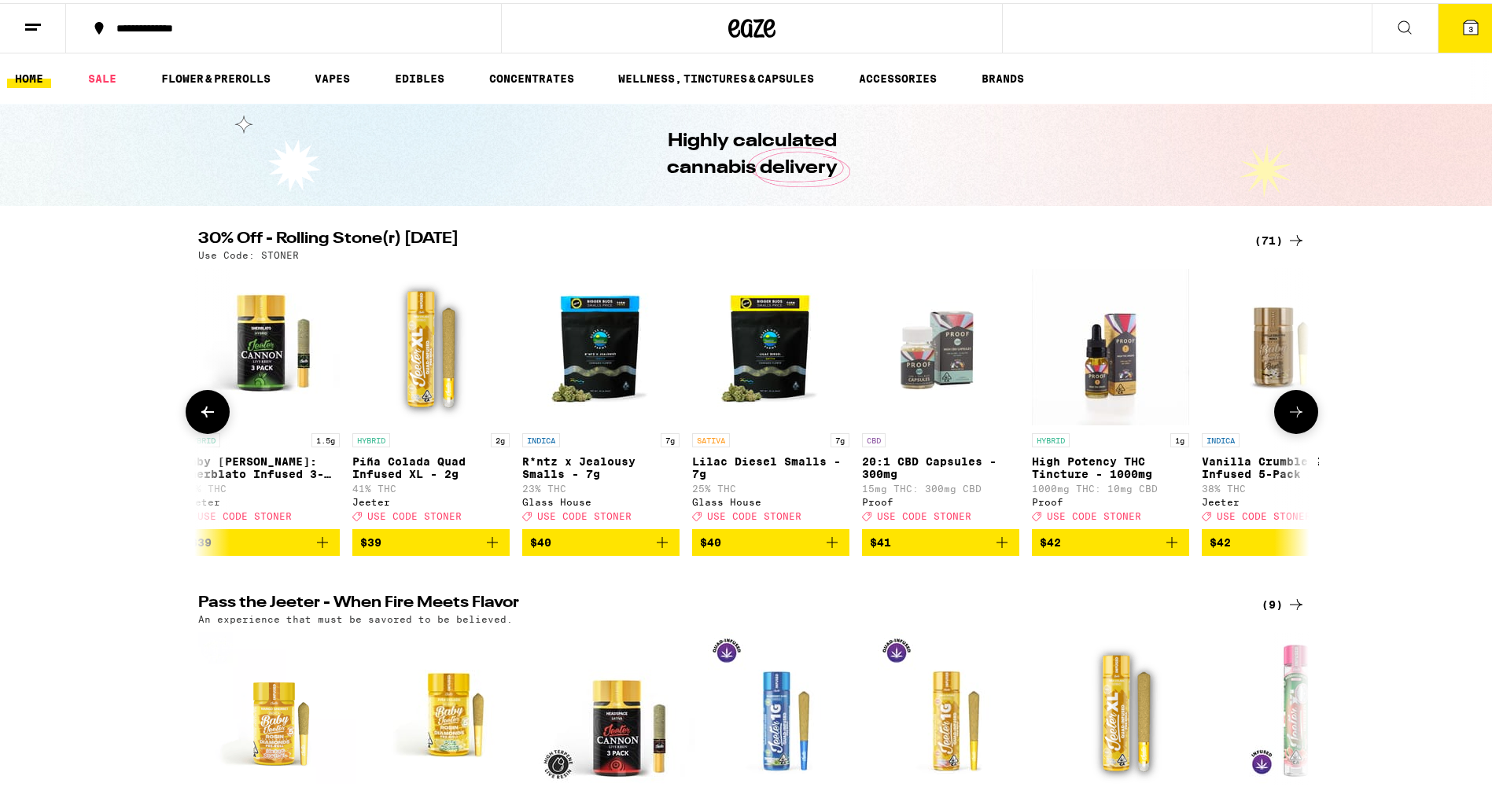
click at [203, 409] on icon at bounding box center [207, 408] width 19 height 19
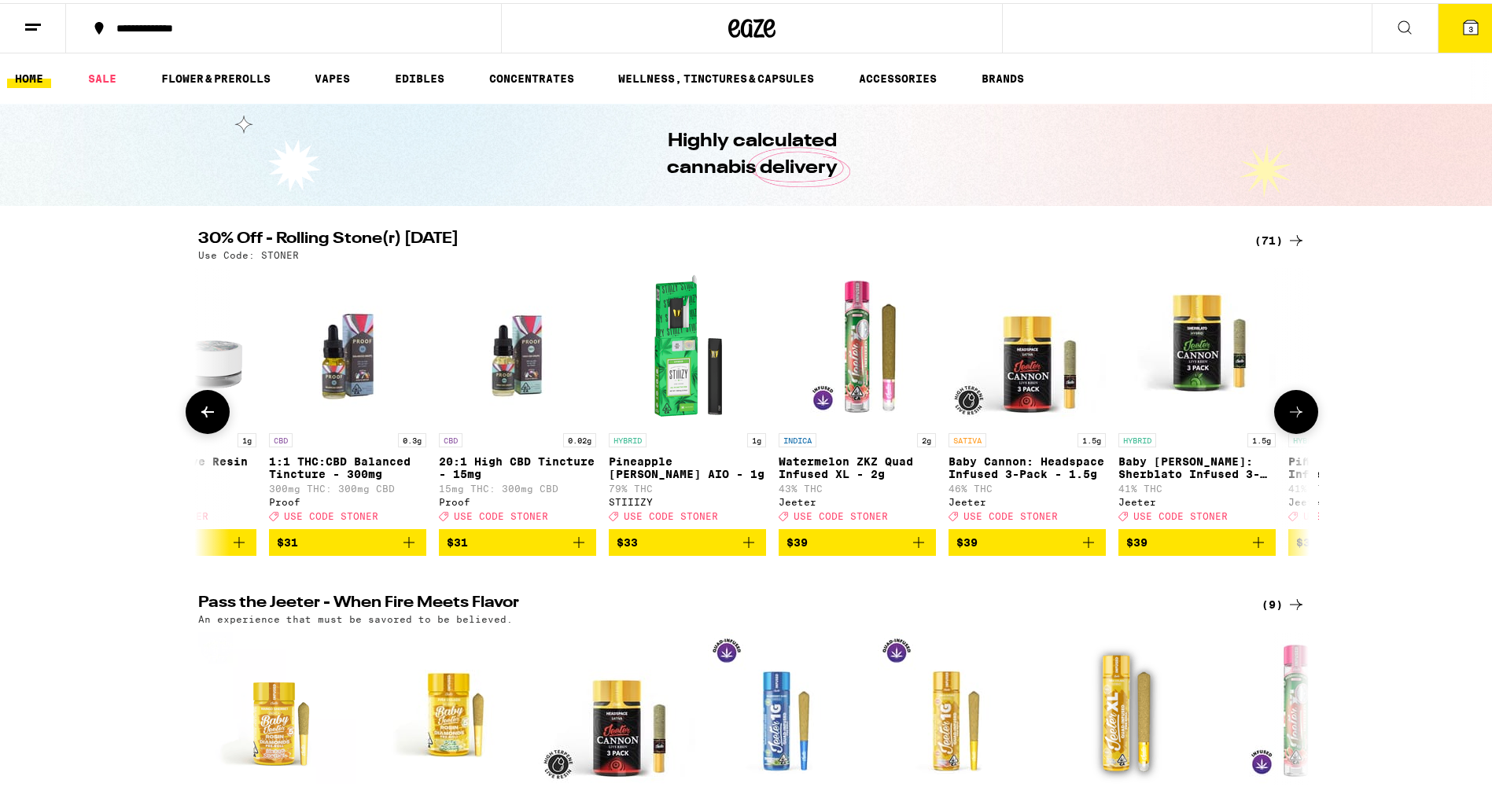
click at [203, 409] on icon at bounding box center [207, 408] width 19 height 19
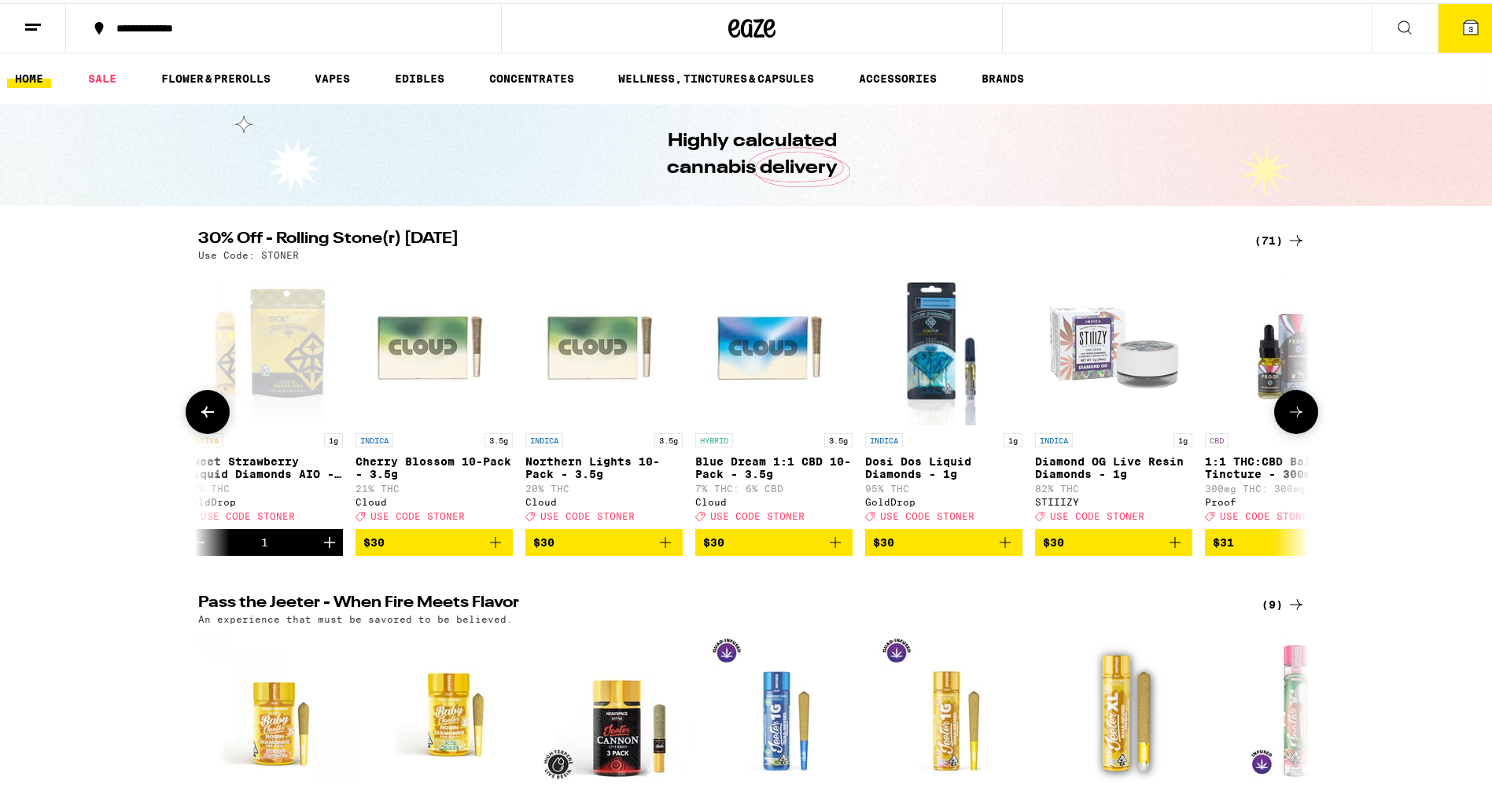
click at [203, 409] on icon at bounding box center [207, 408] width 19 height 19
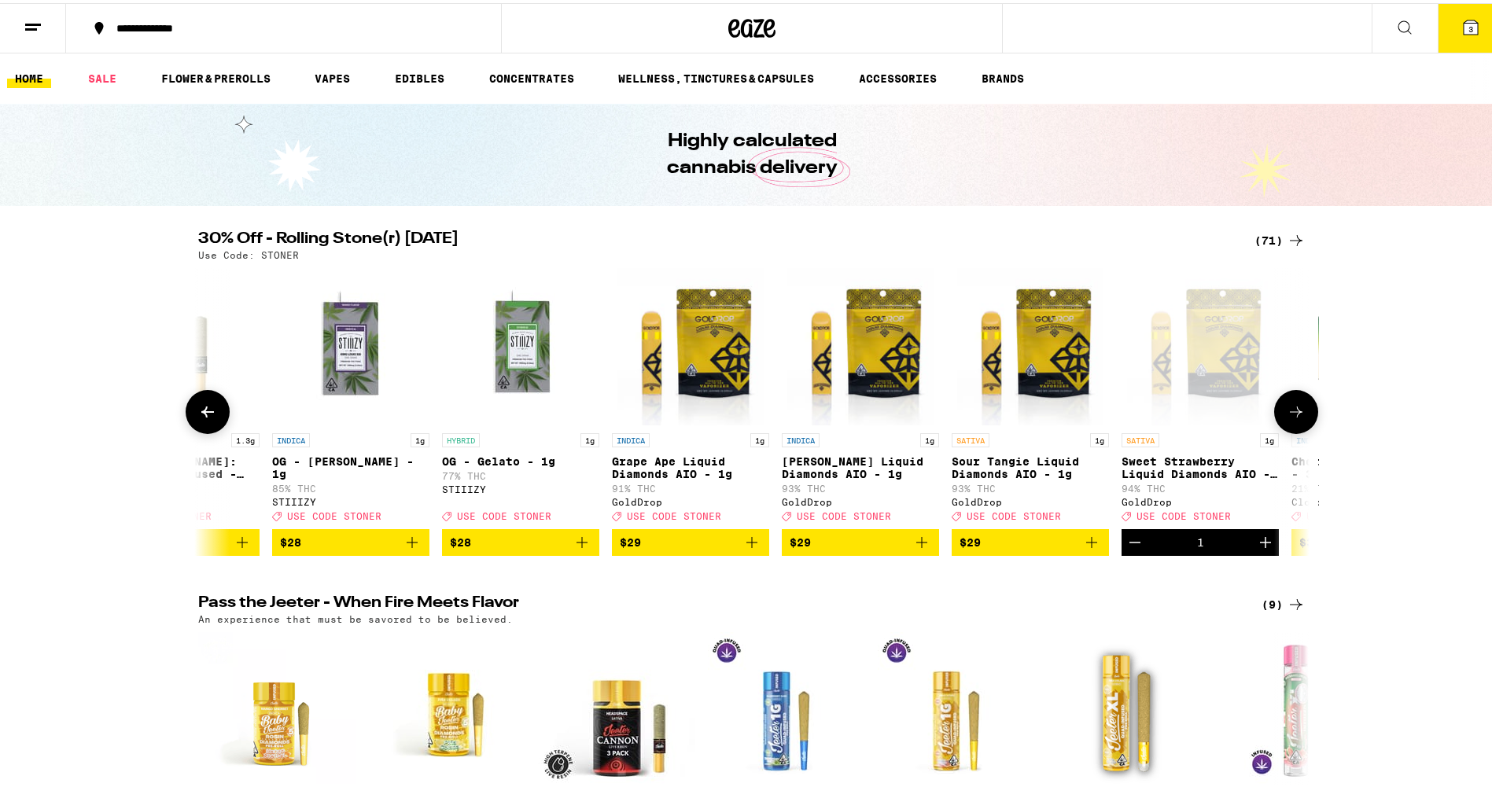
click at [203, 409] on icon at bounding box center [207, 408] width 19 height 19
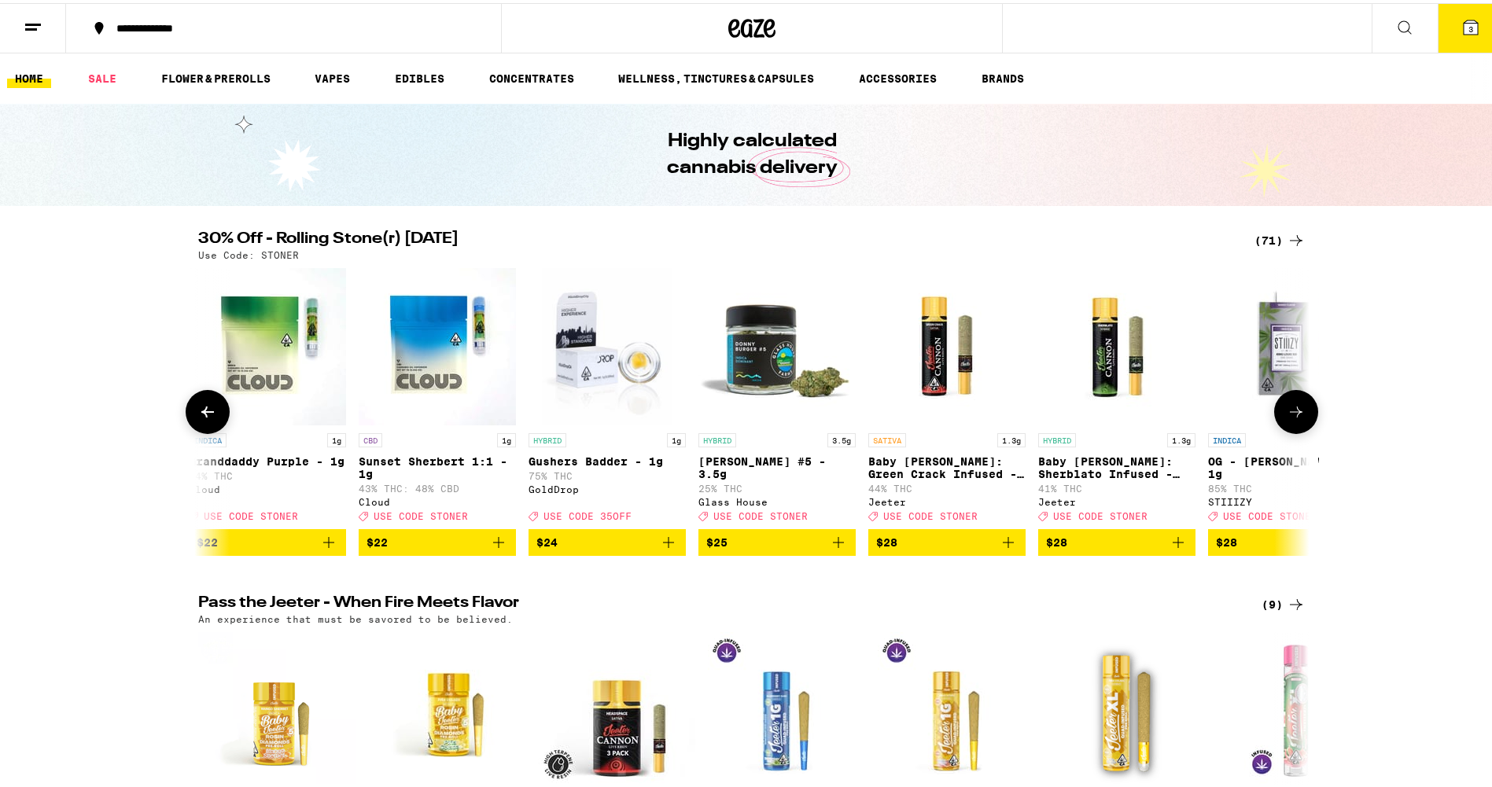
click at [203, 409] on icon at bounding box center [207, 408] width 19 height 19
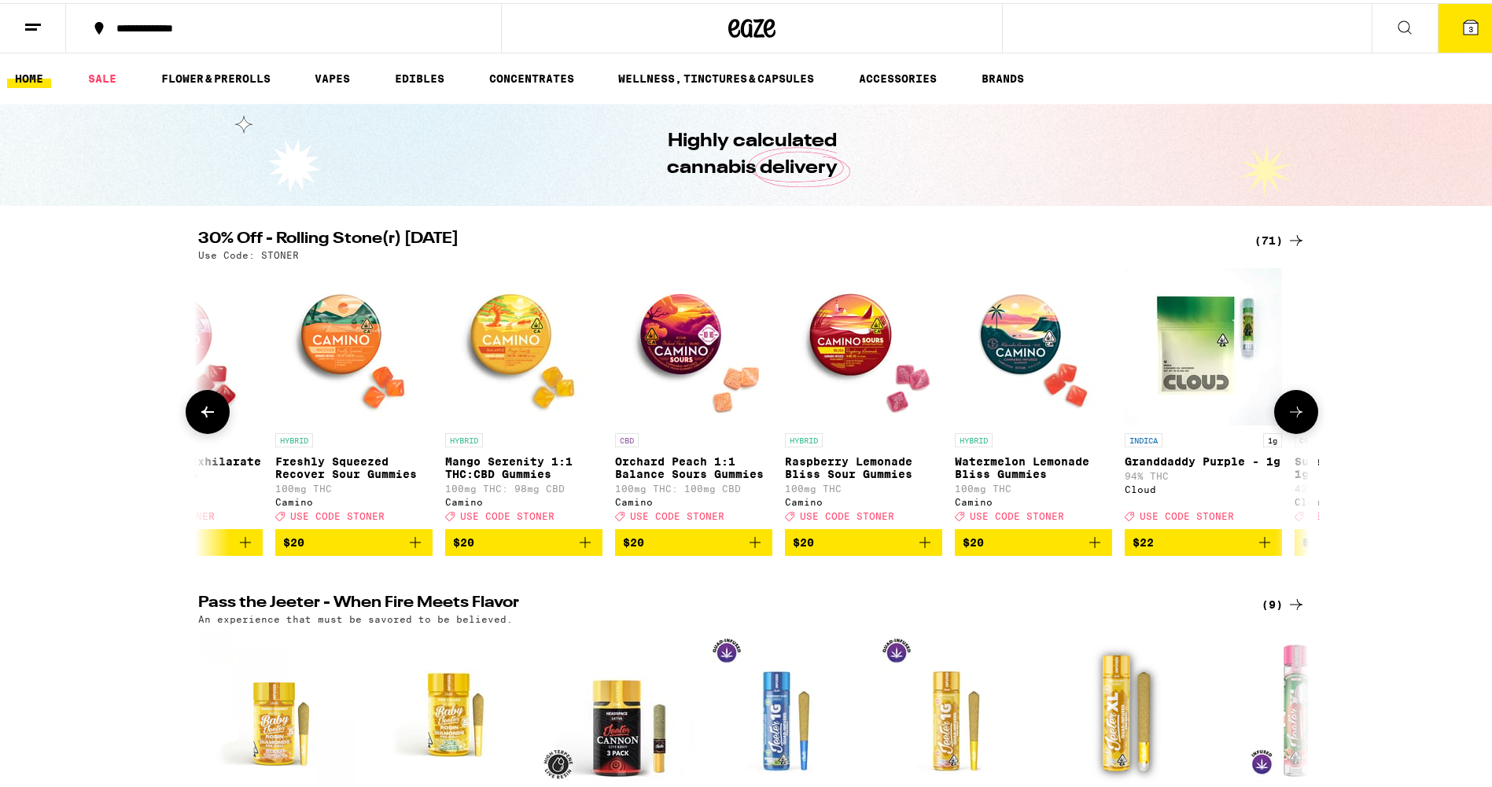
click at [203, 409] on icon at bounding box center [207, 408] width 19 height 19
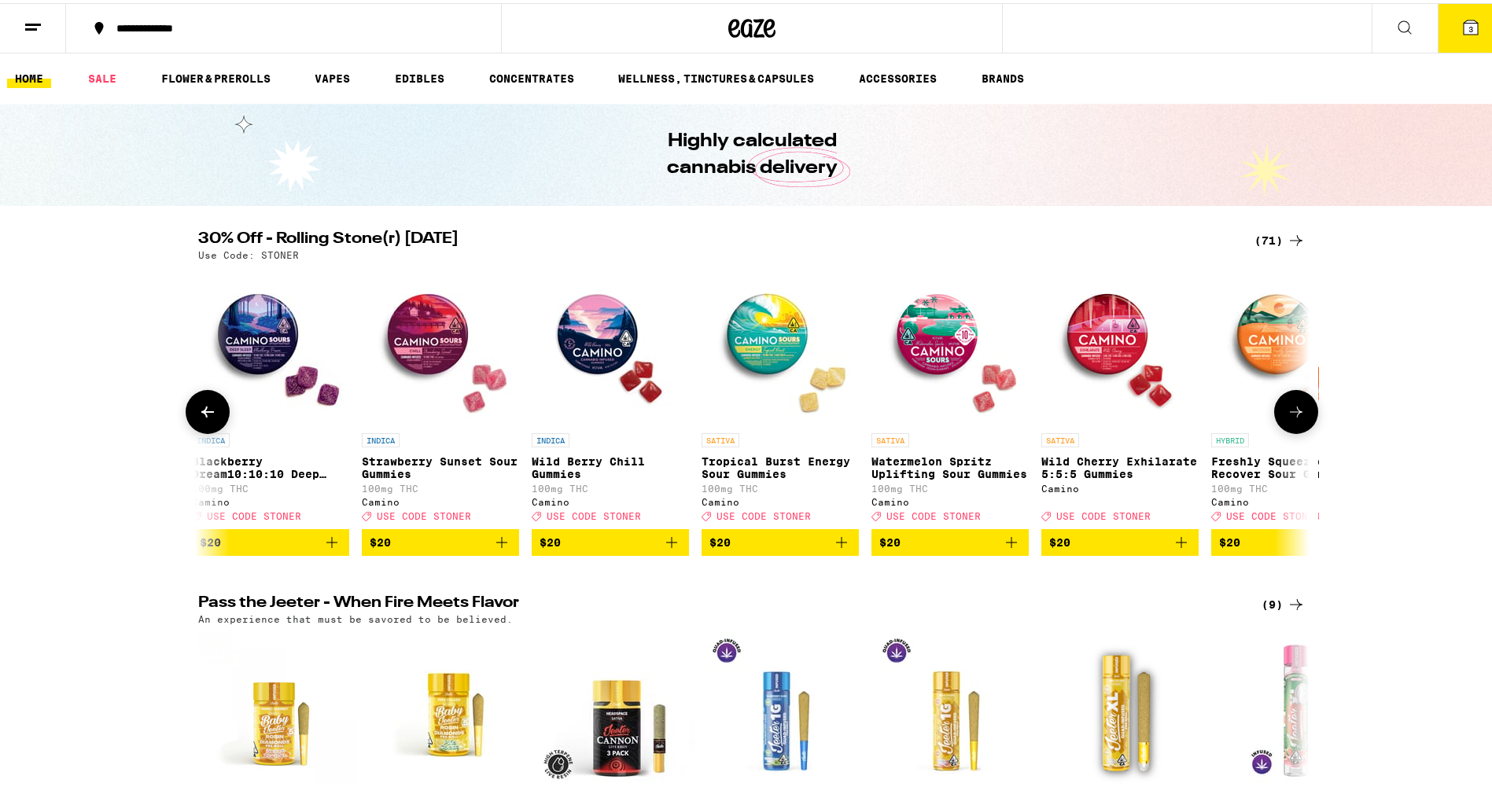
click at [203, 409] on icon at bounding box center [207, 408] width 19 height 19
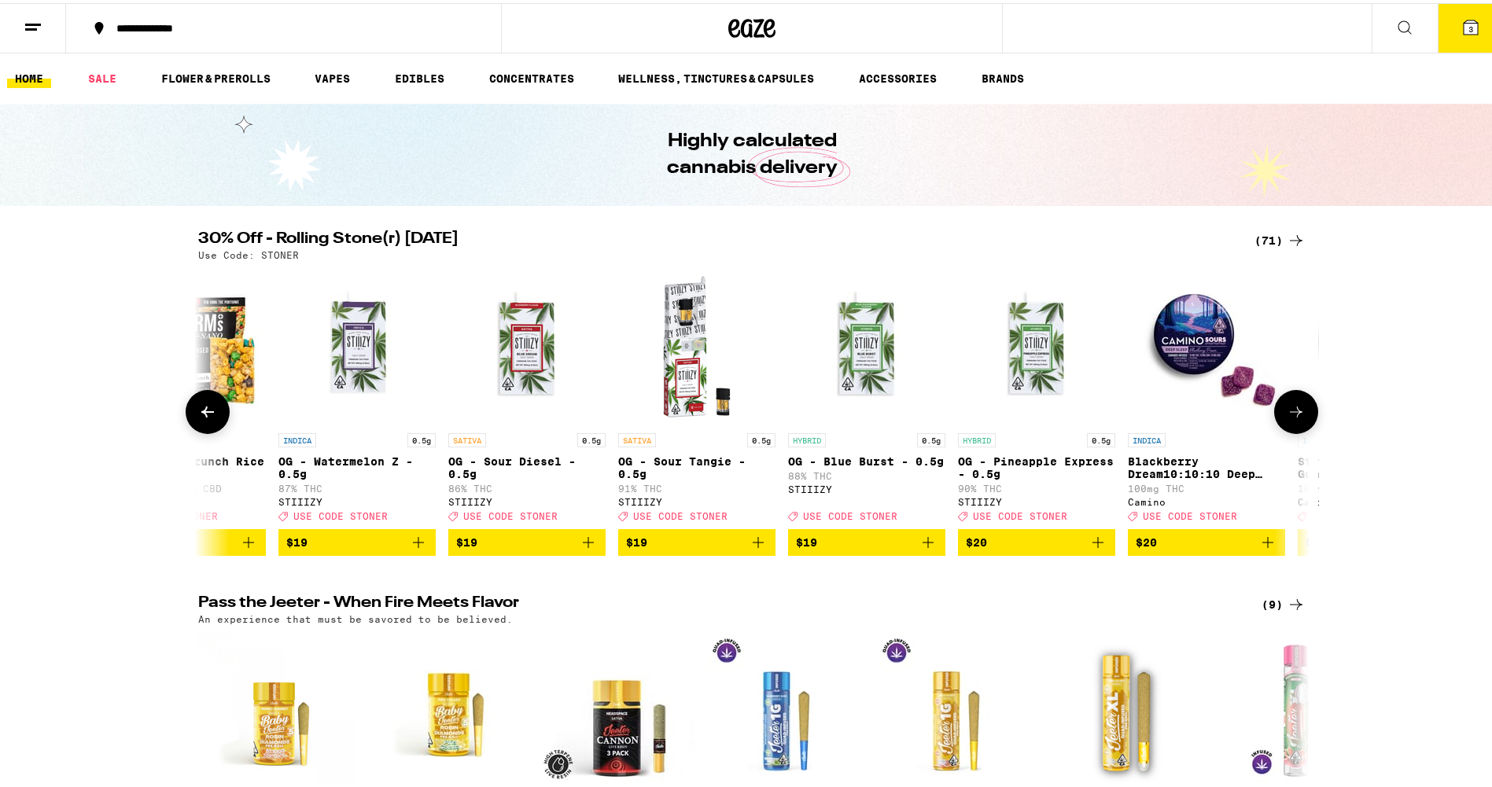
click at [203, 409] on icon at bounding box center [207, 408] width 19 height 19
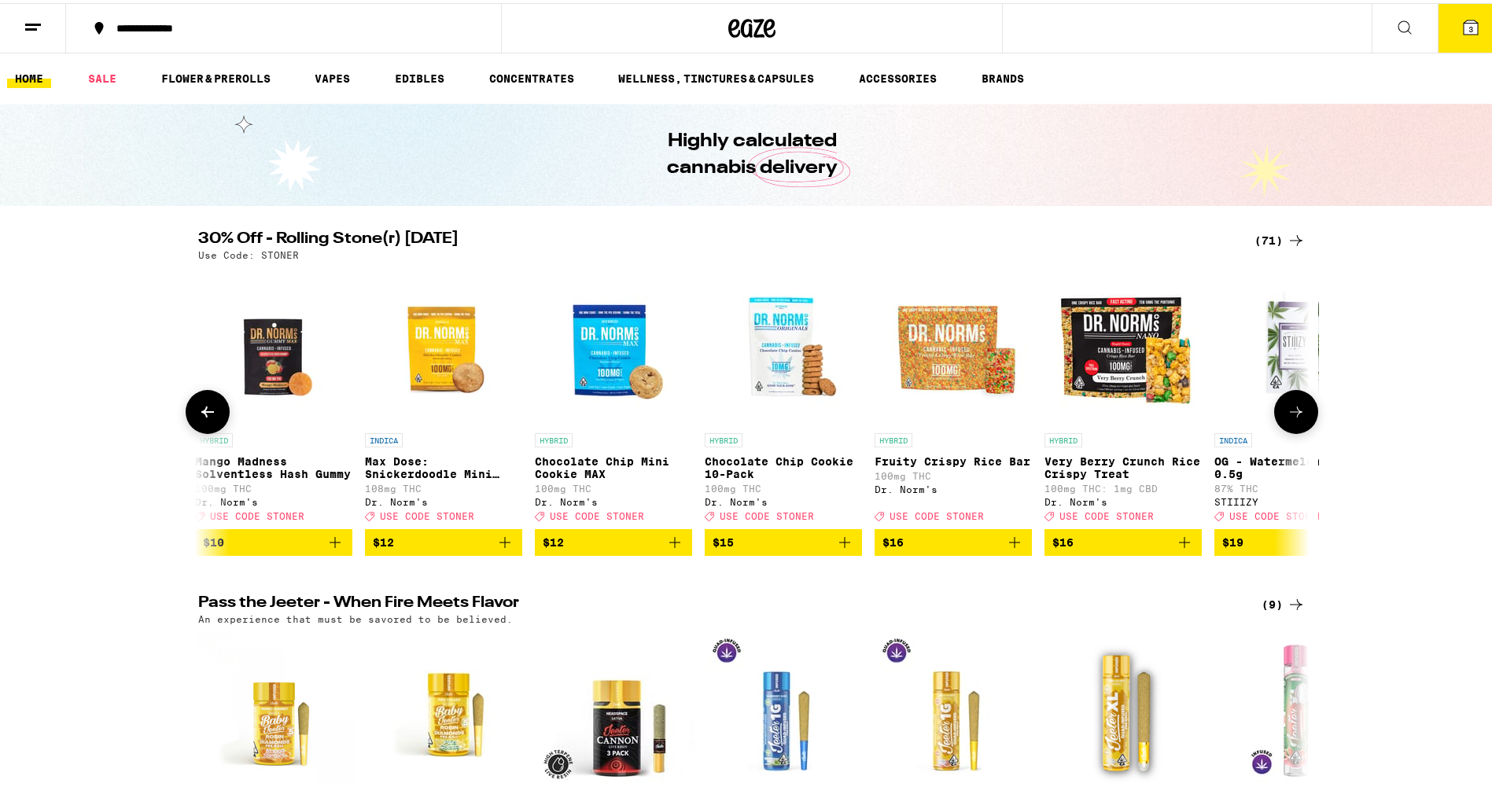
click at [203, 409] on icon at bounding box center [207, 408] width 19 height 19
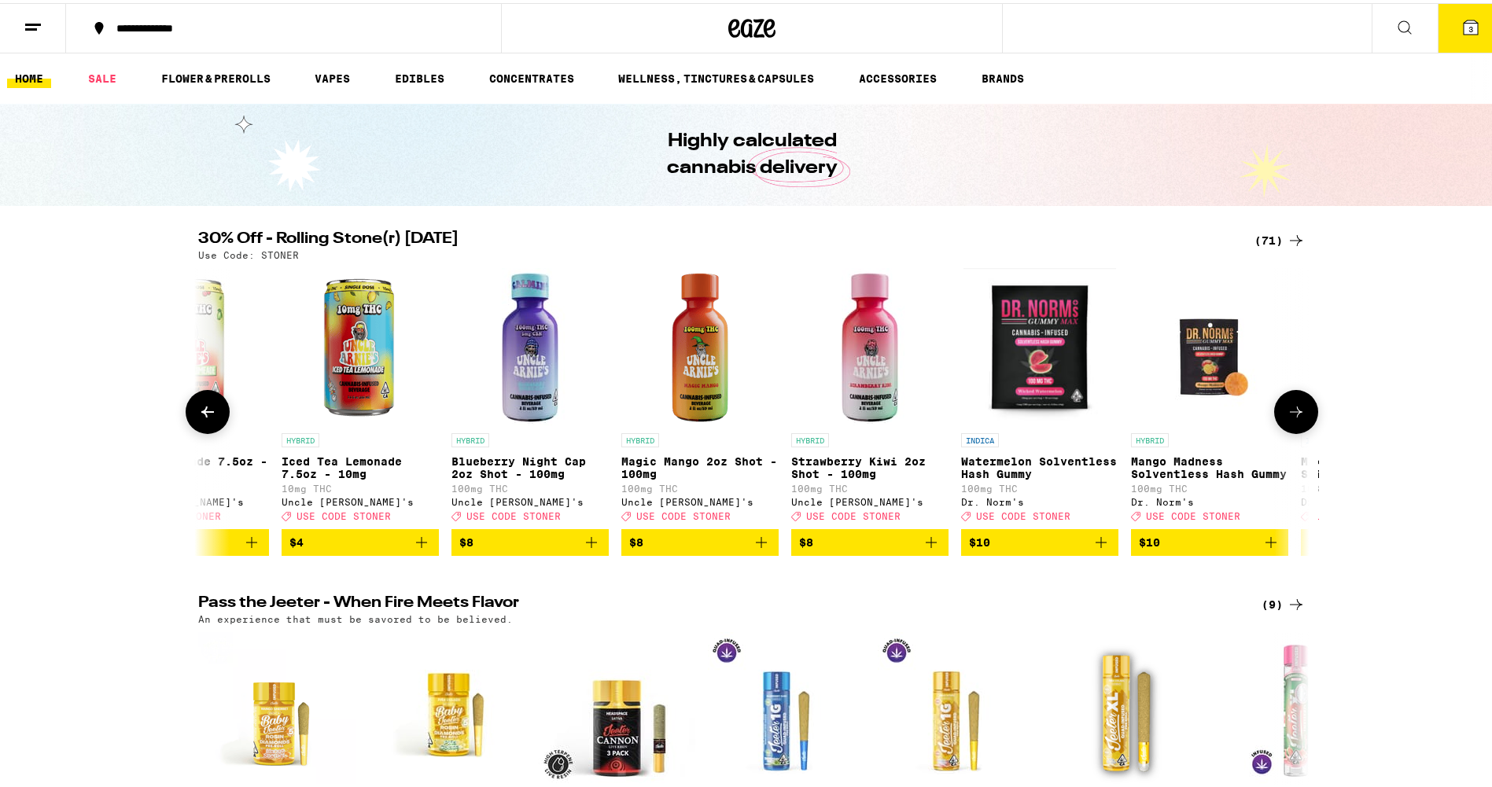
click at [203, 409] on icon at bounding box center [207, 408] width 19 height 19
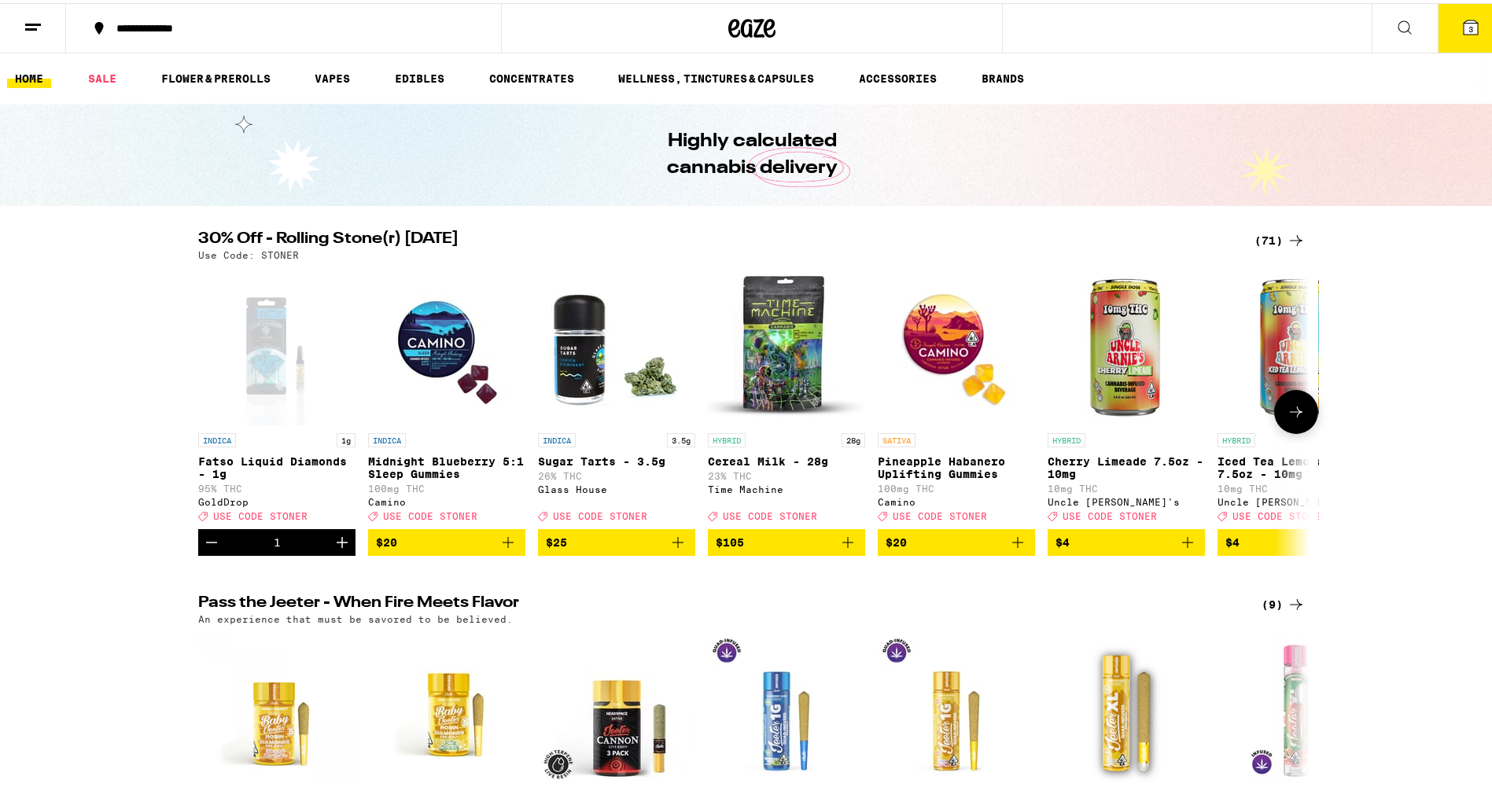
click at [1293, 418] on icon at bounding box center [1295, 408] width 19 height 19
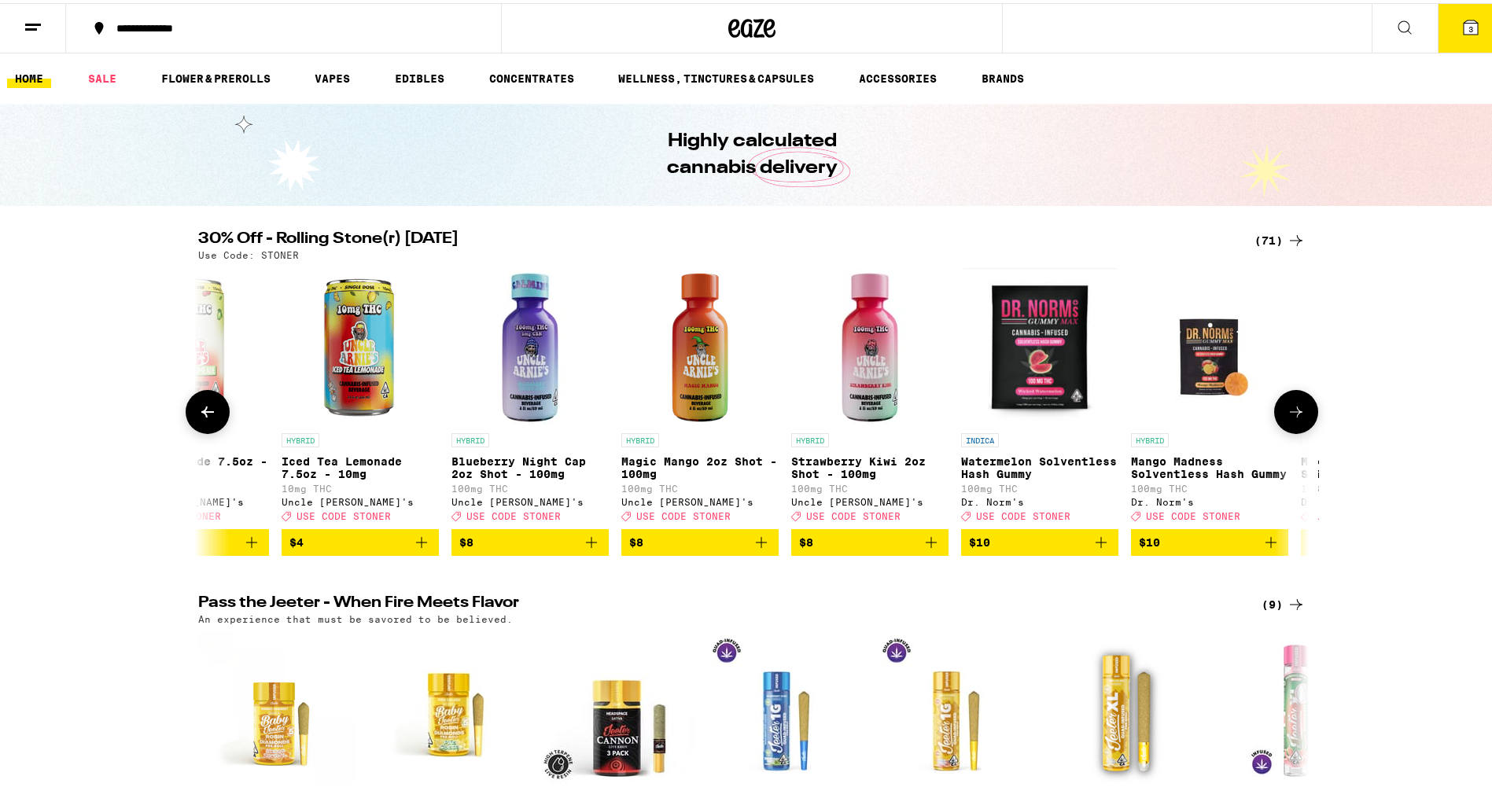
click at [697, 384] on img "Open page for Magic Mango 2oz Shot - 100mg from Uncle Arnie's" at bounding box center [699, 343] width 157 height 157
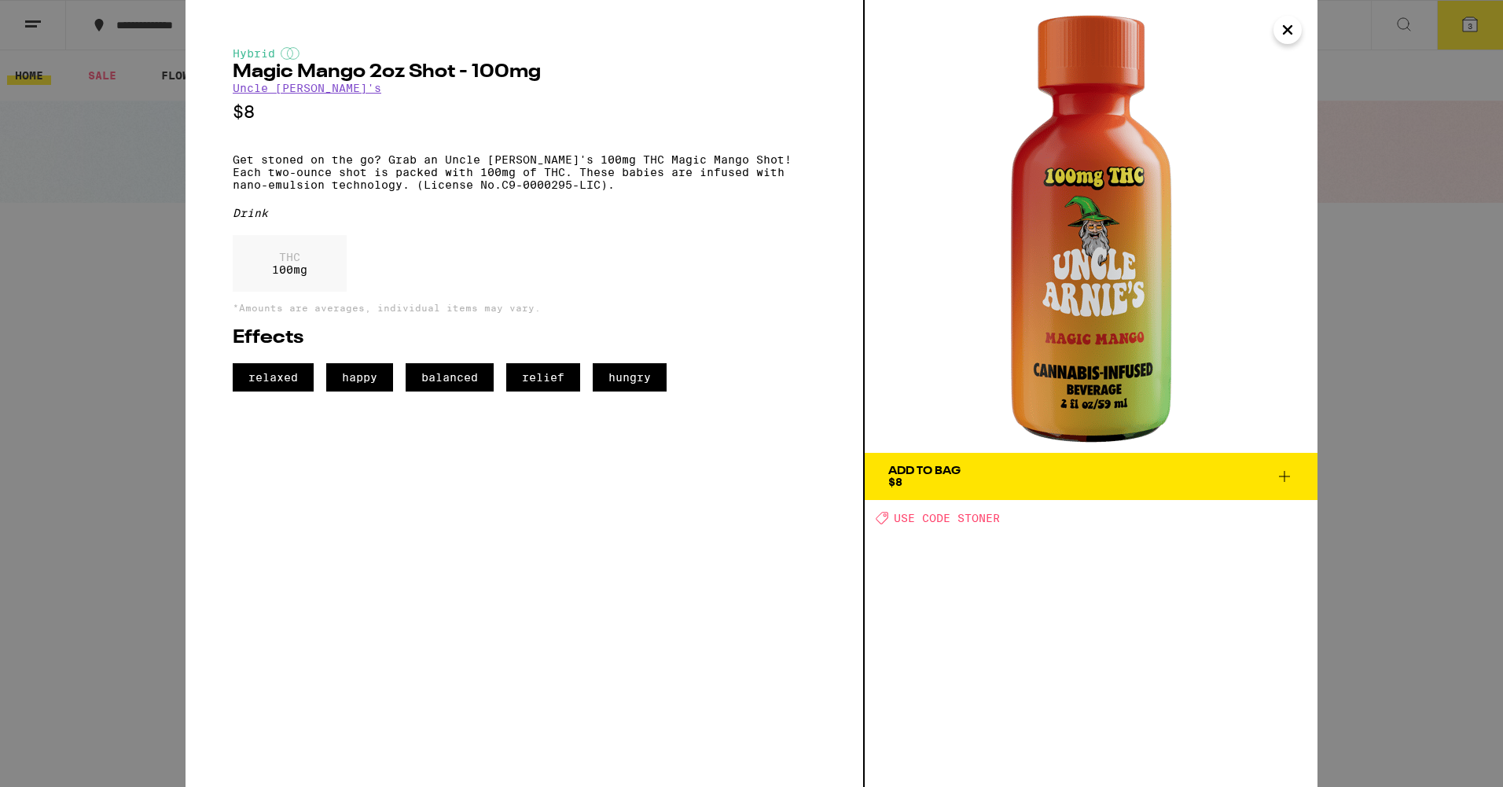
click at [1066, 471] on span "Add To Bag $8" at bounding box center [1091, 476] width 406 height 22
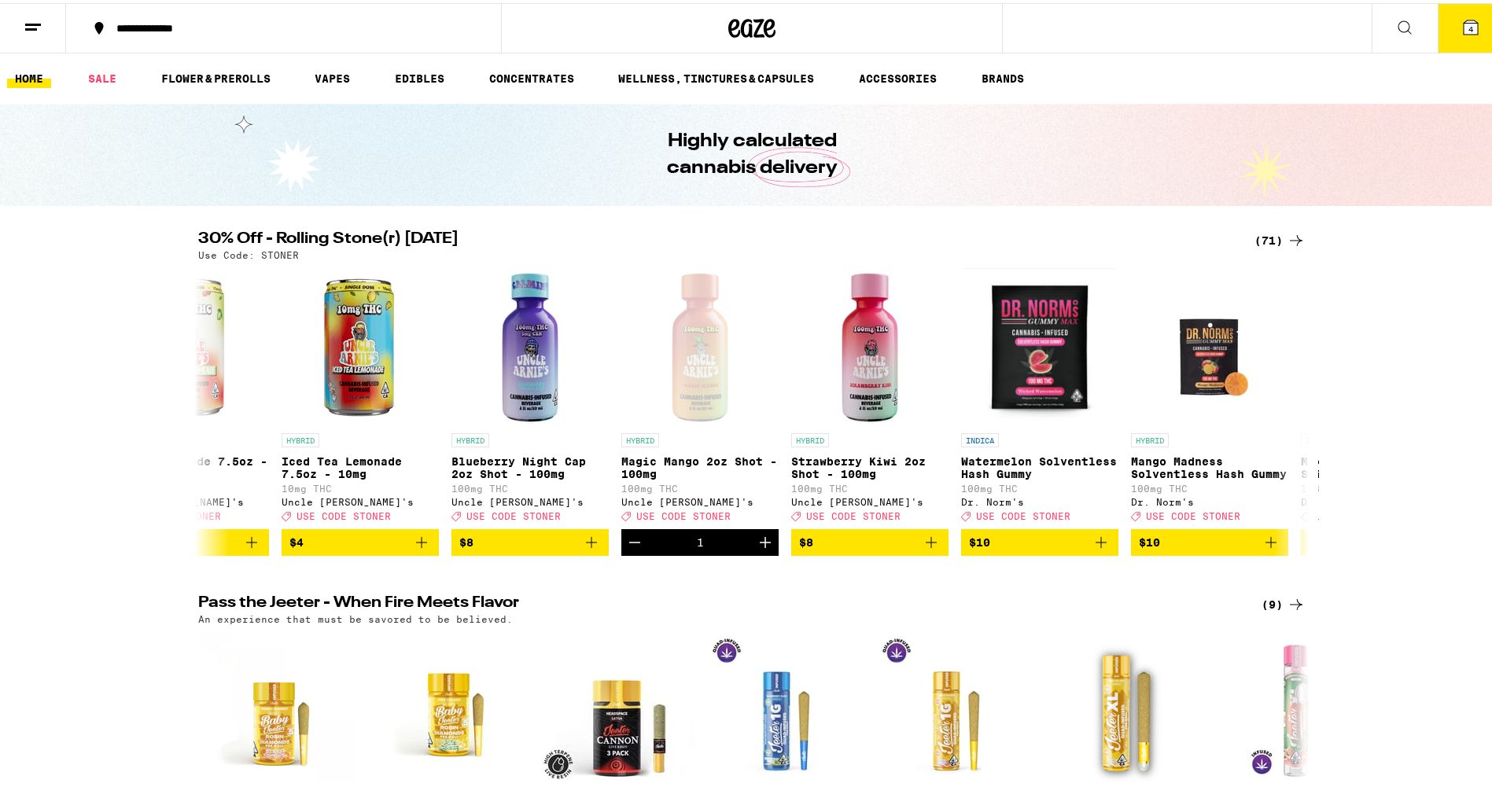
click at [1463, 18] on icon at bounding box center [1470, 24] width 14 height 14
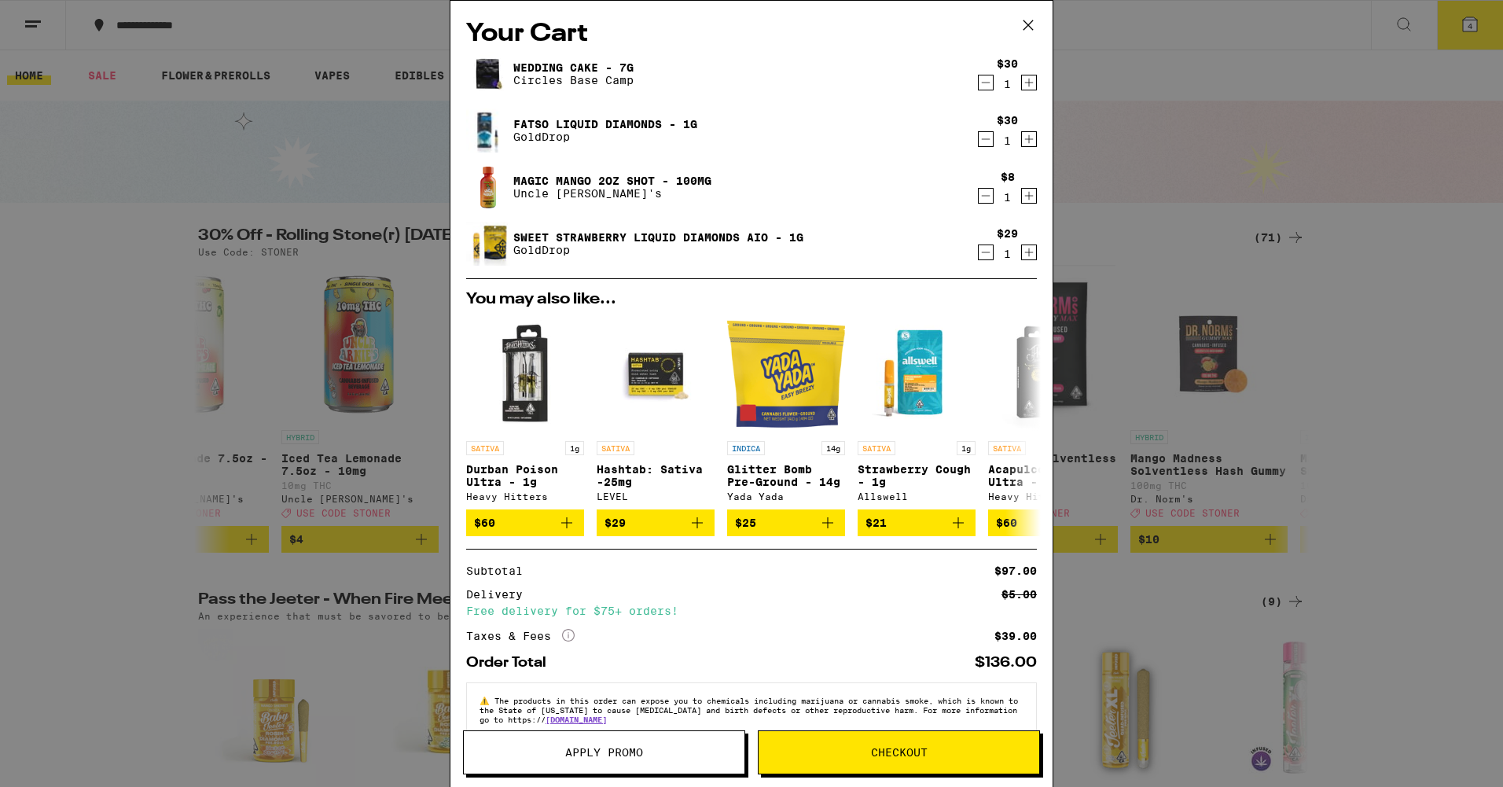
click at [614, 751] on span "Apply Promo" at bounding box center [604, 752] width 78 height 11
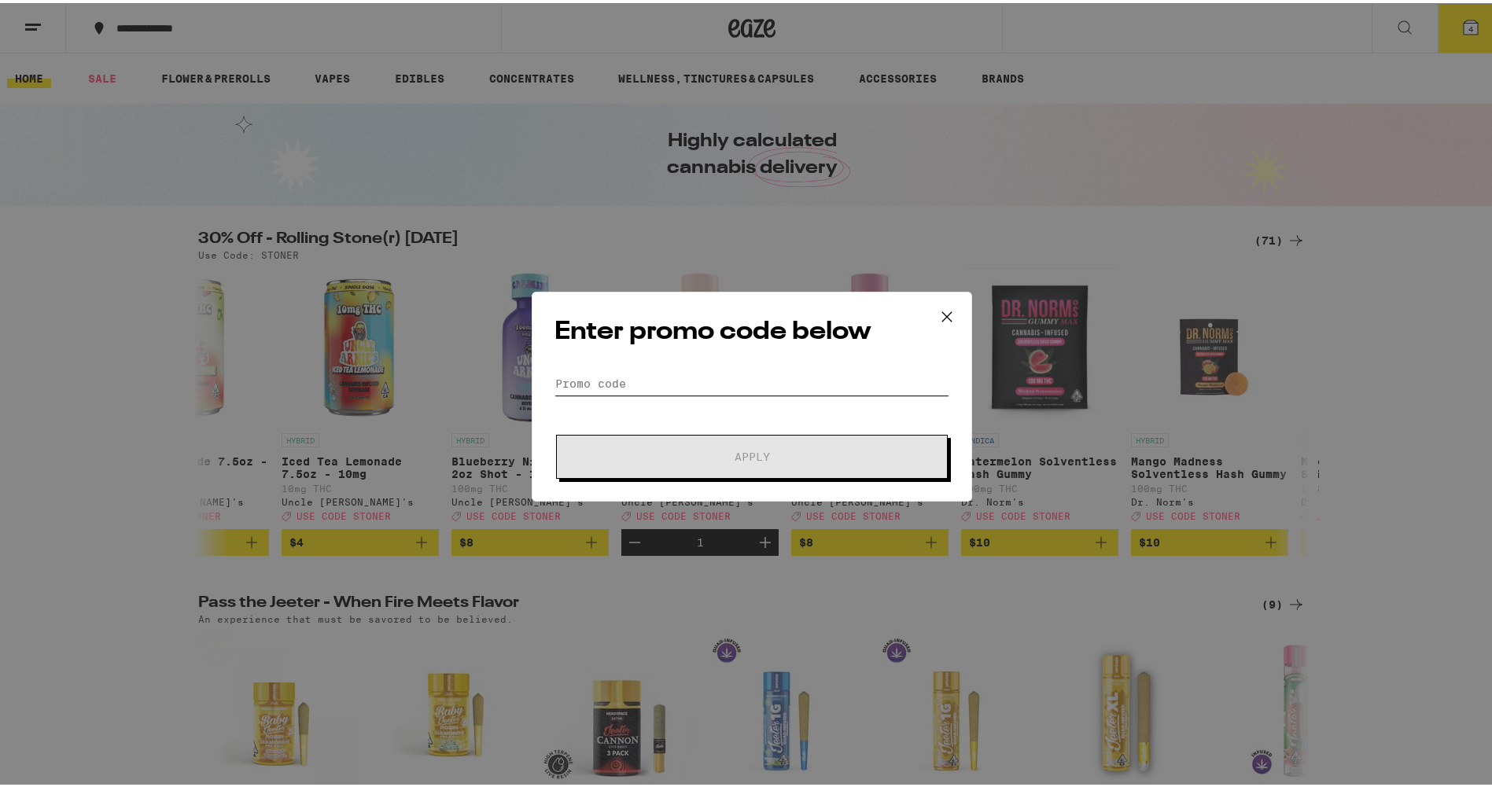
click at [590, 375] on input "Promo Code" at bounding box center [751, 381] width 395 height 24
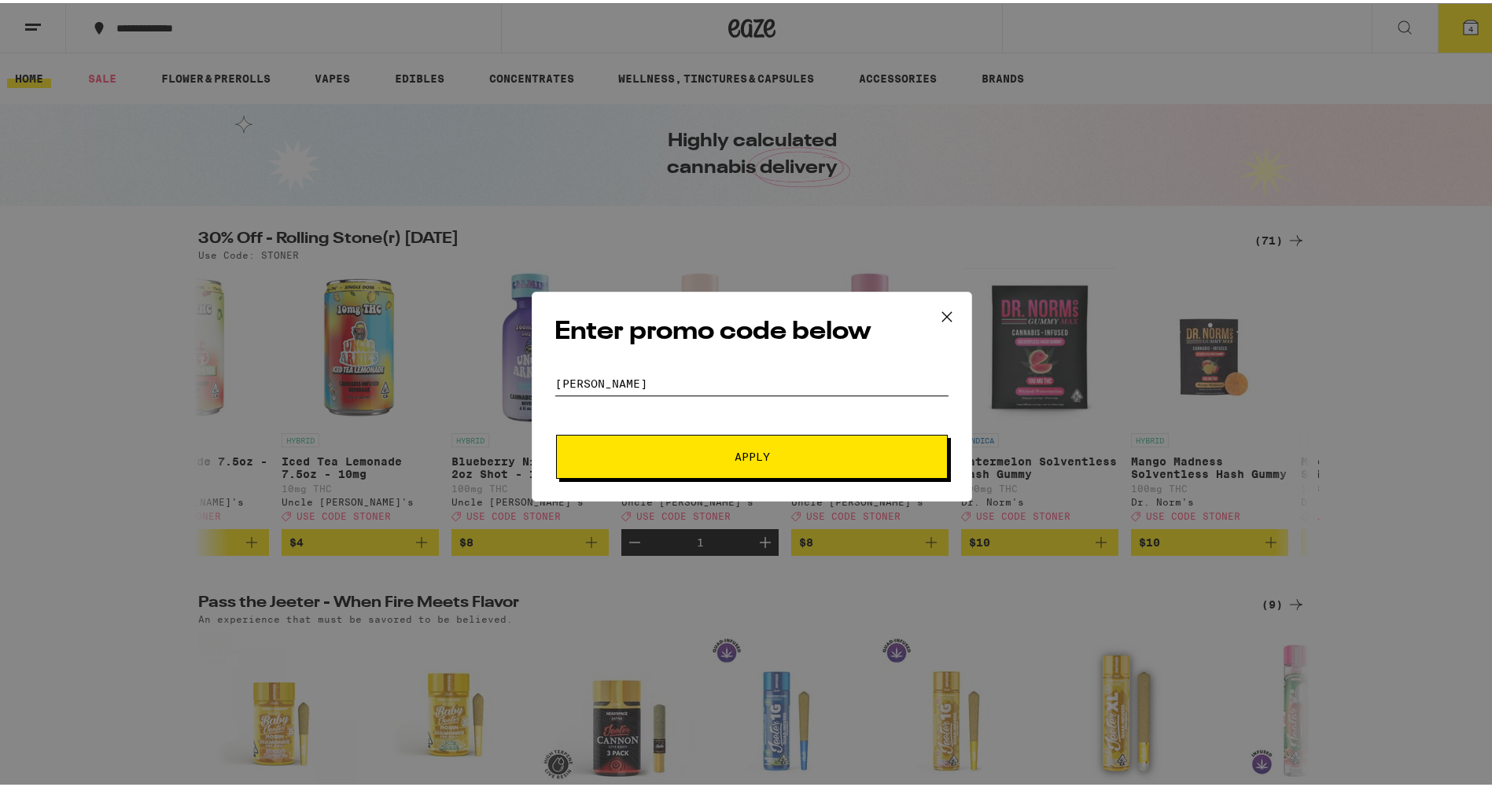
type input "[PERSON_NAME]"
click at [648, 469] on button "Apply" at bounding box center [752, 454] width 392 height 44
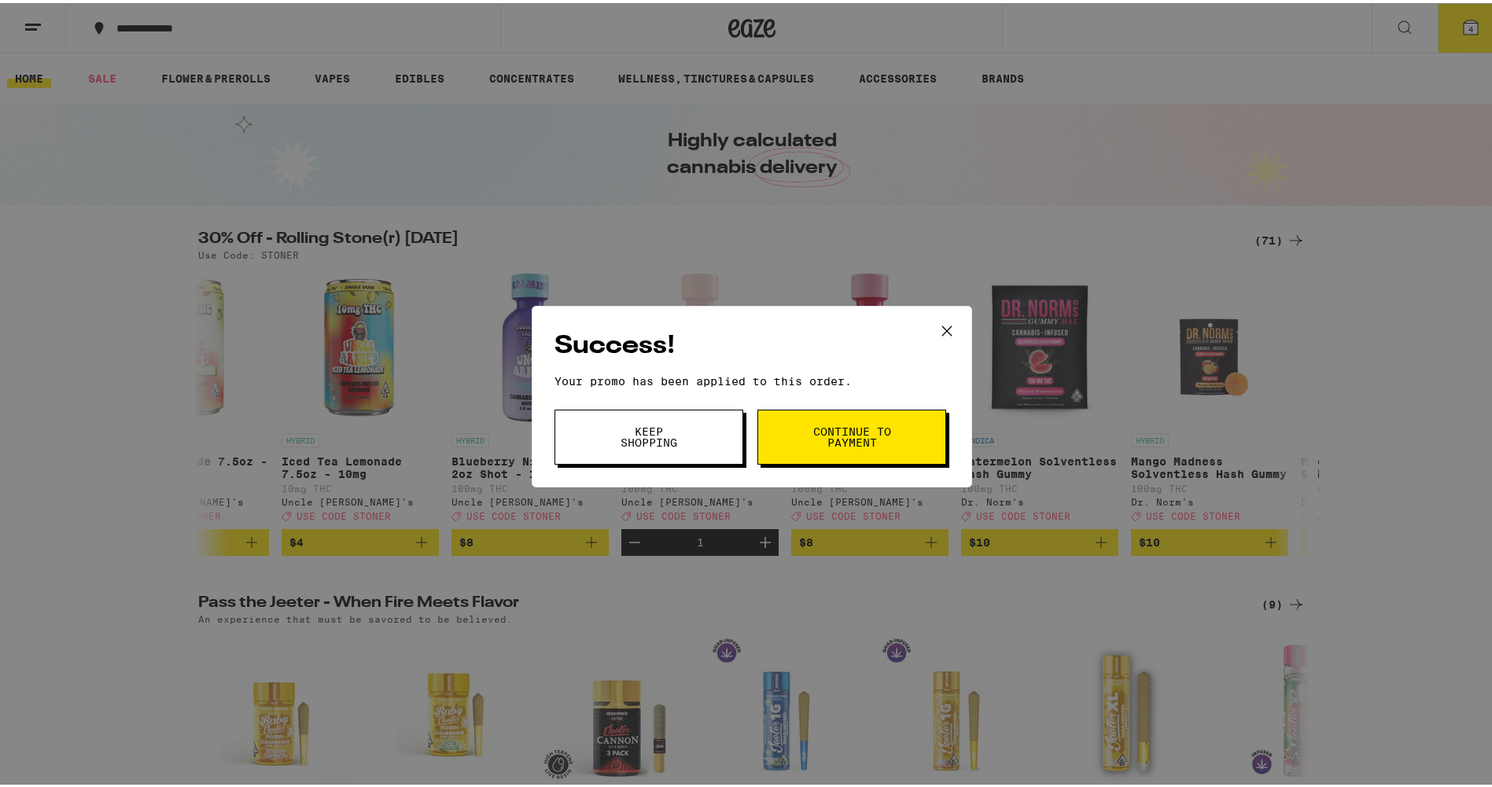
click at [815, 427] on span "Continue to payment" at bounding box center [851, 434] width 80 height 22
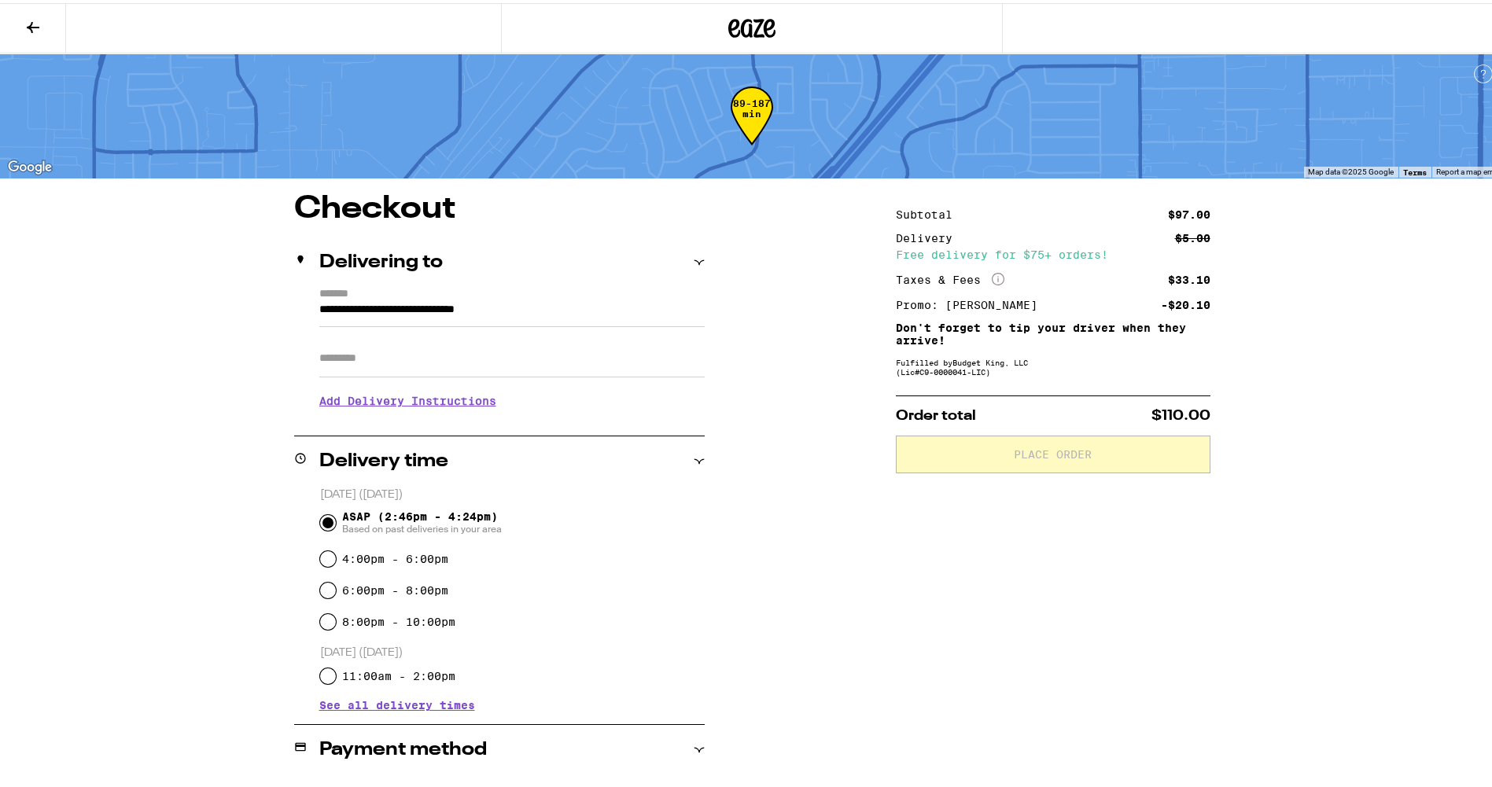
click at [31, 25] on icon at bounding box center [33, 24] width 13 height 11
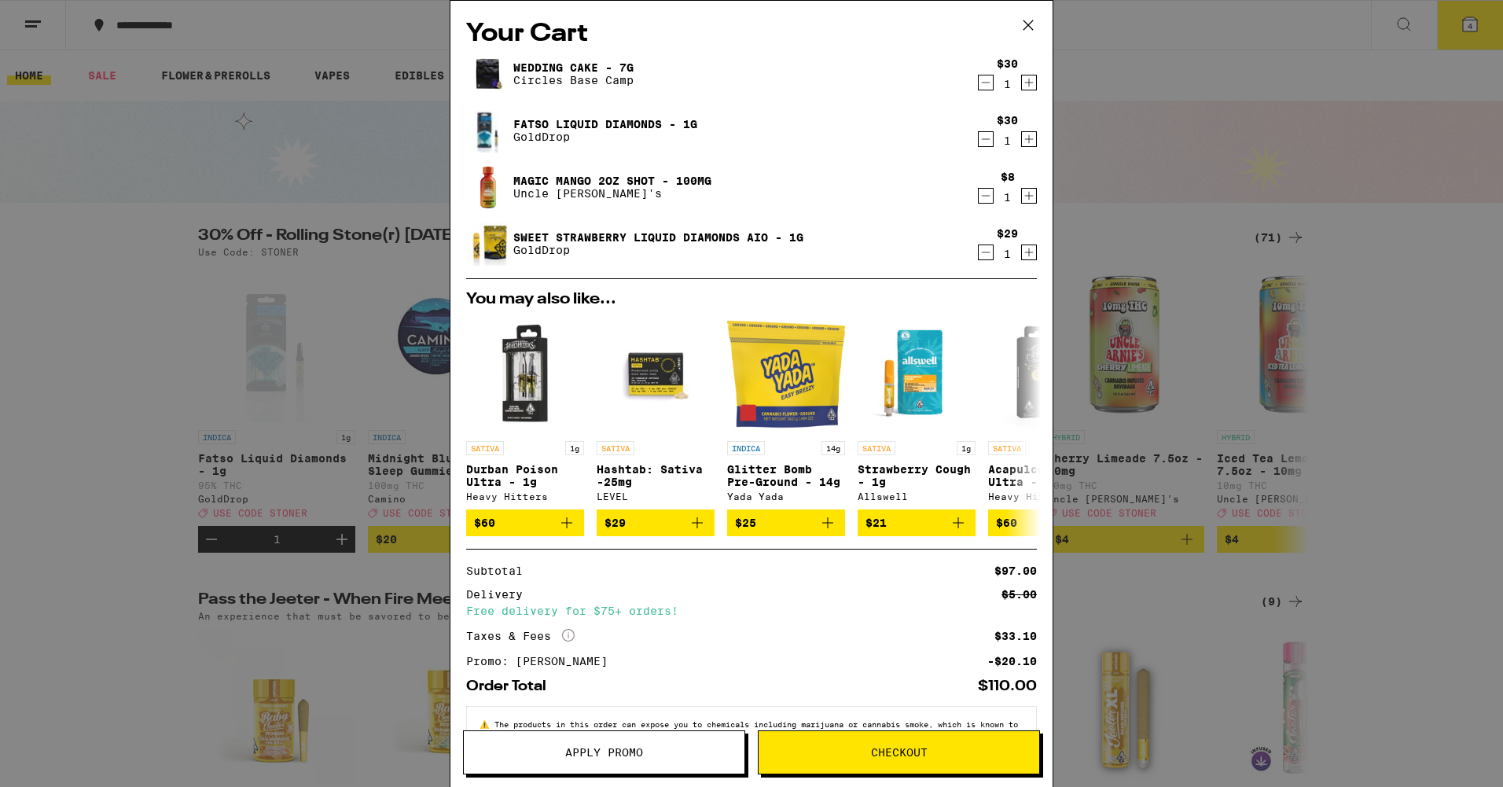
click at [982, 196] on icon "Decrement" at bounding box center [986, 196] width 9 height 0
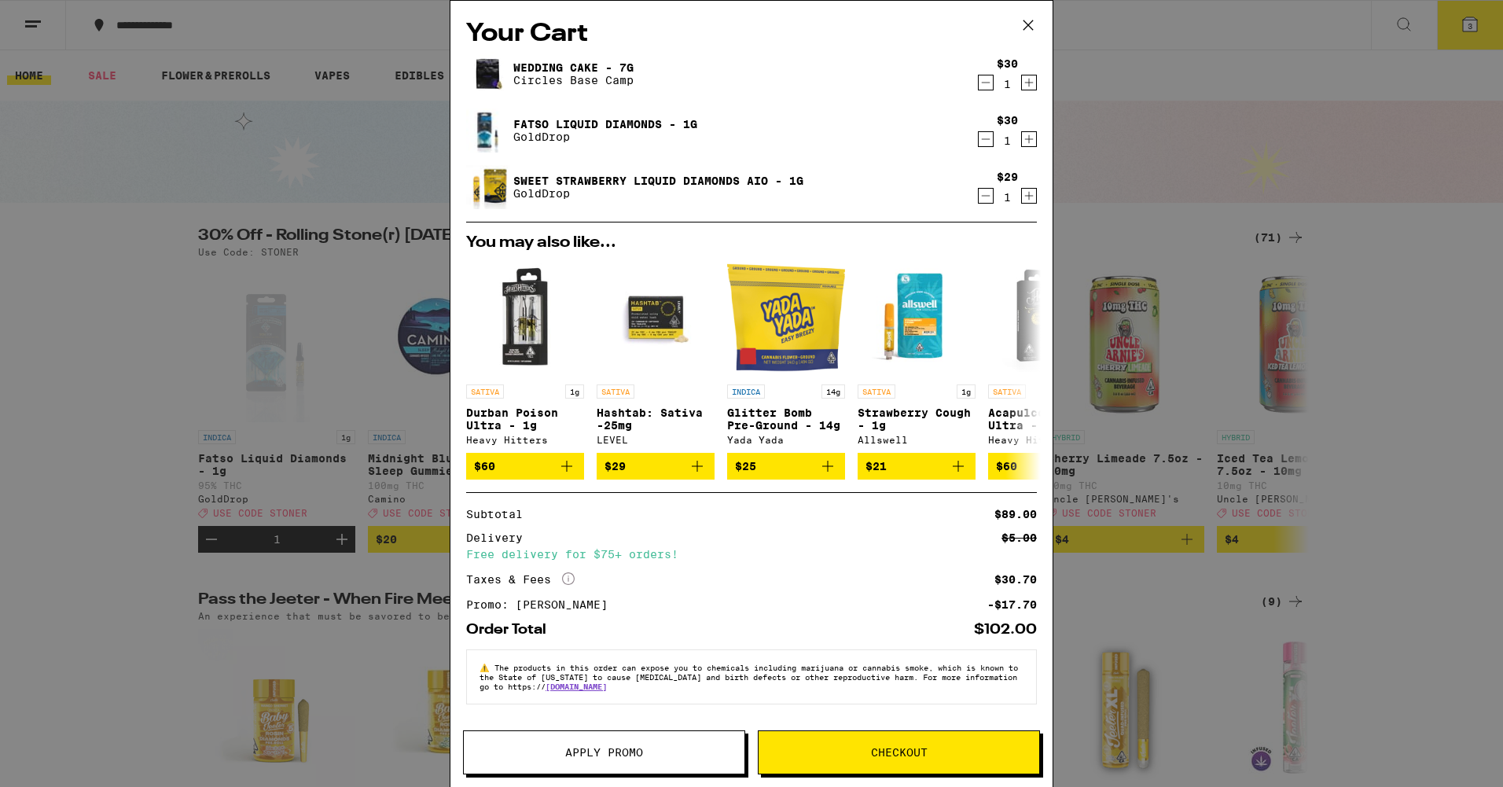
click at [877, 752] on span "Checkout" at bounding box center [899, 752] width 57 height 11
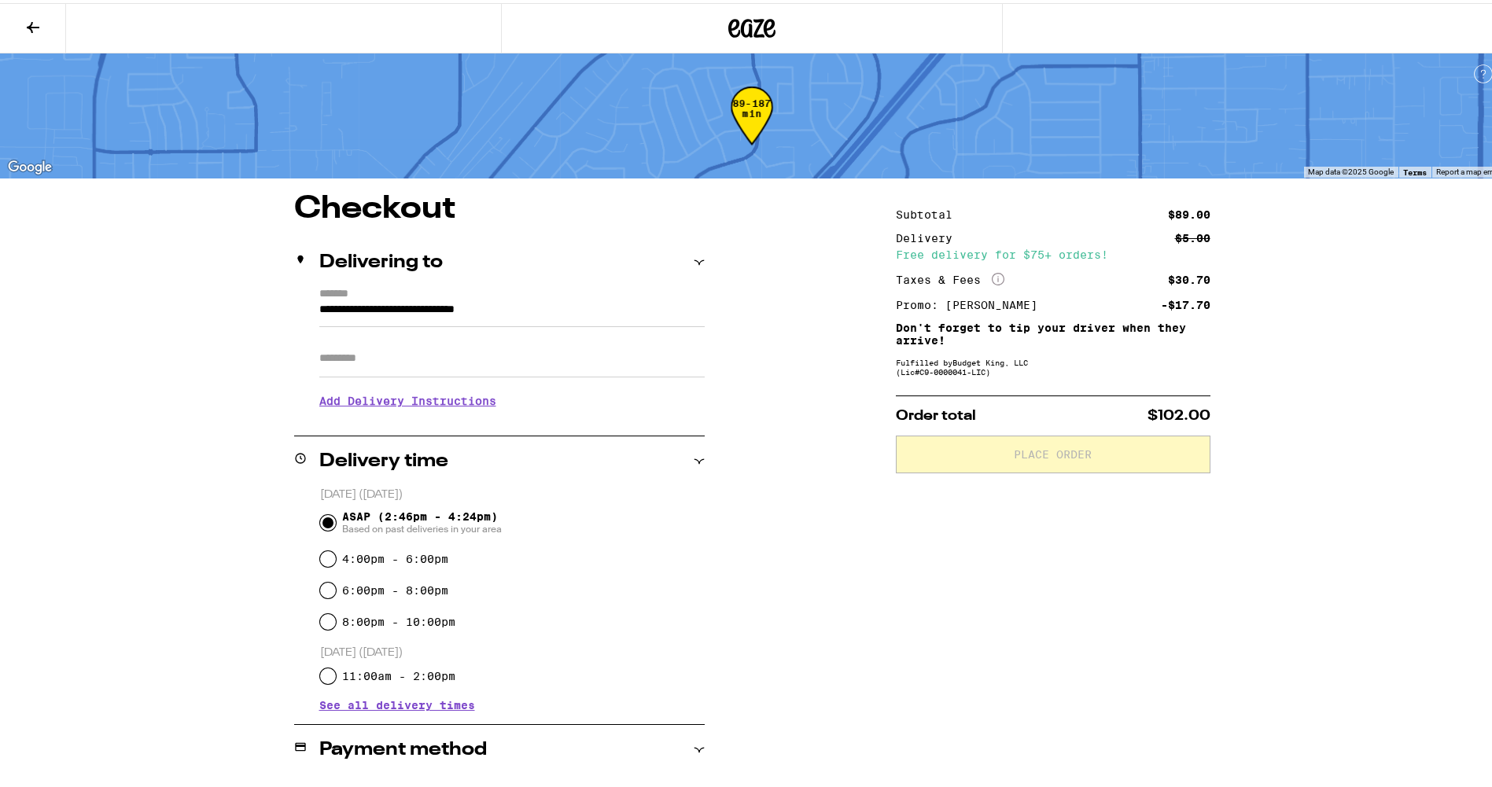
scroll to position [157, 0]
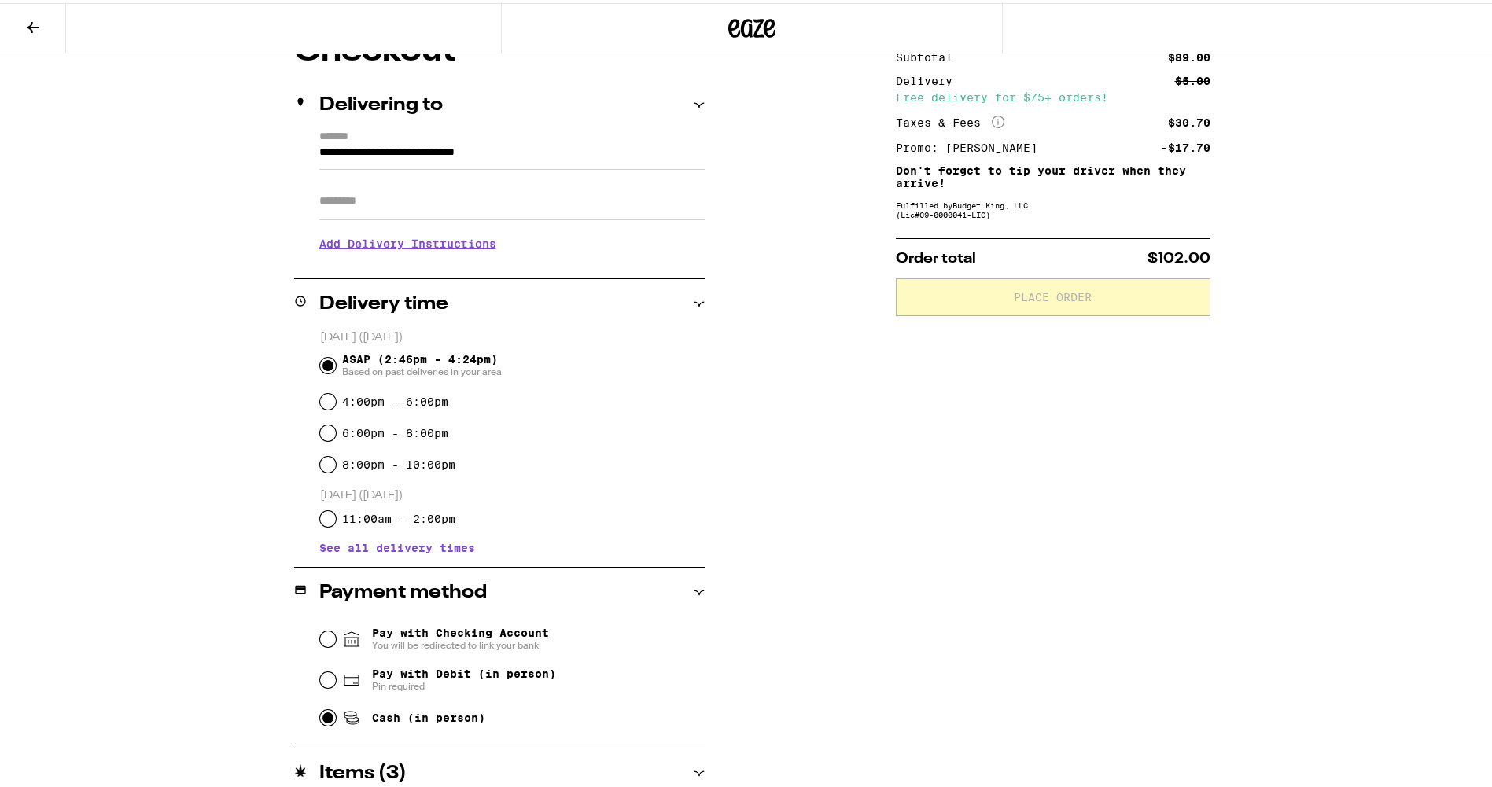
click at [322, 719] on input "Cash (in person)" at bounding box center [328, 715] width 16 height 16
radio input "true"
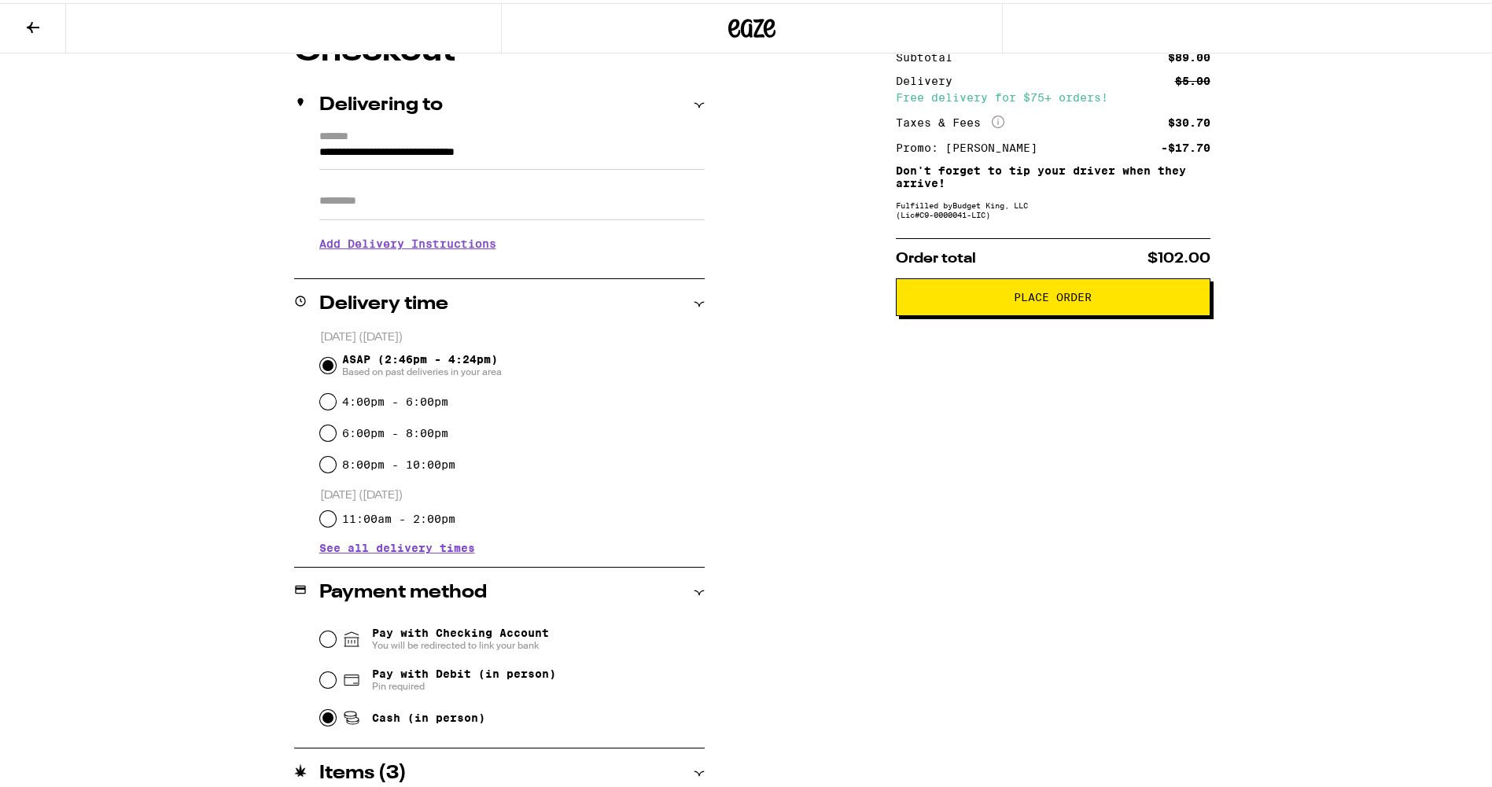
click at [1077, 289] on span "Place Order" at bounding box center [1053, 294] width 78 height 11
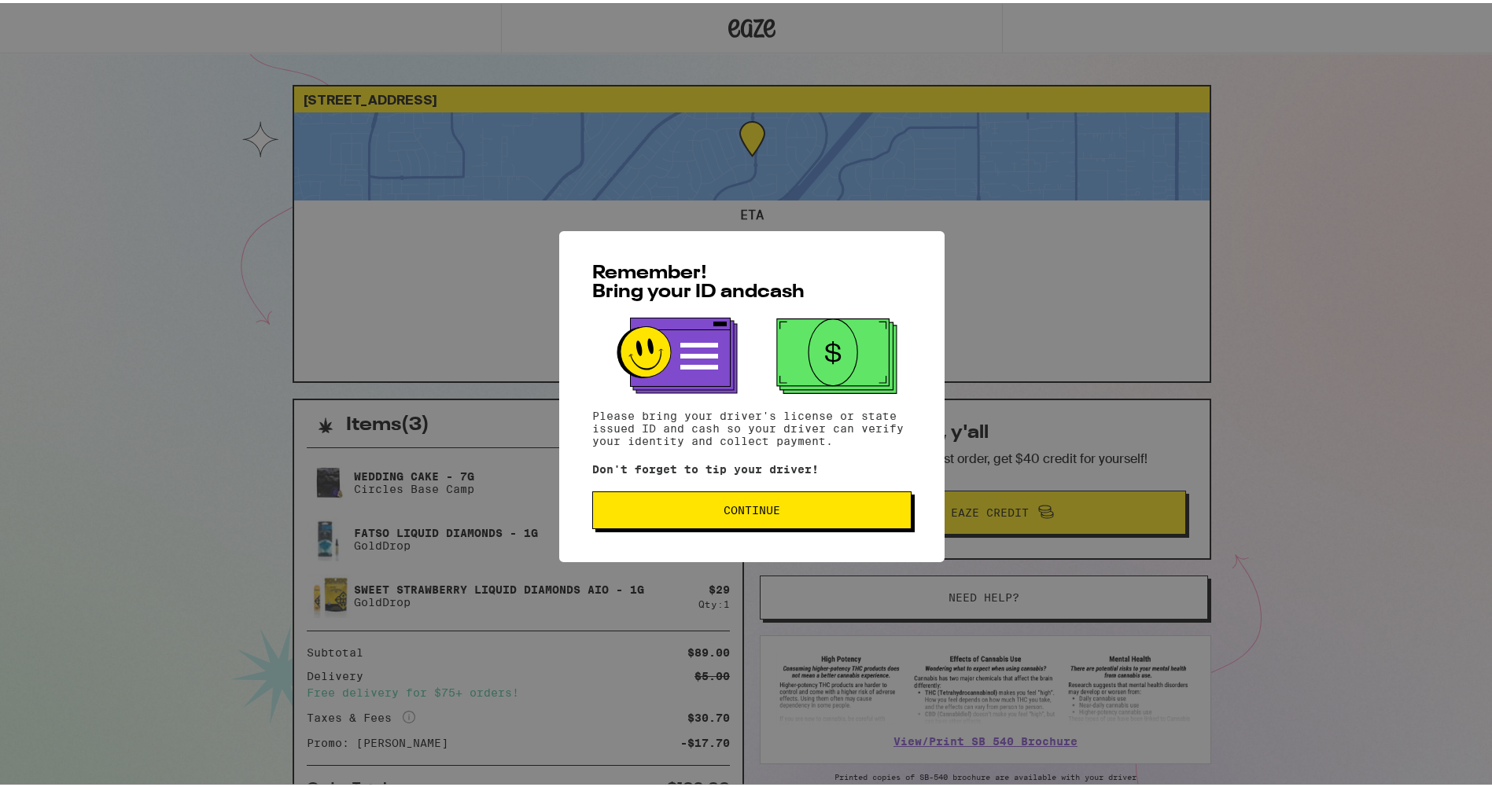
click at [745, 504] on span "Continue" at bounding box center [751, 507] width 57 height 11
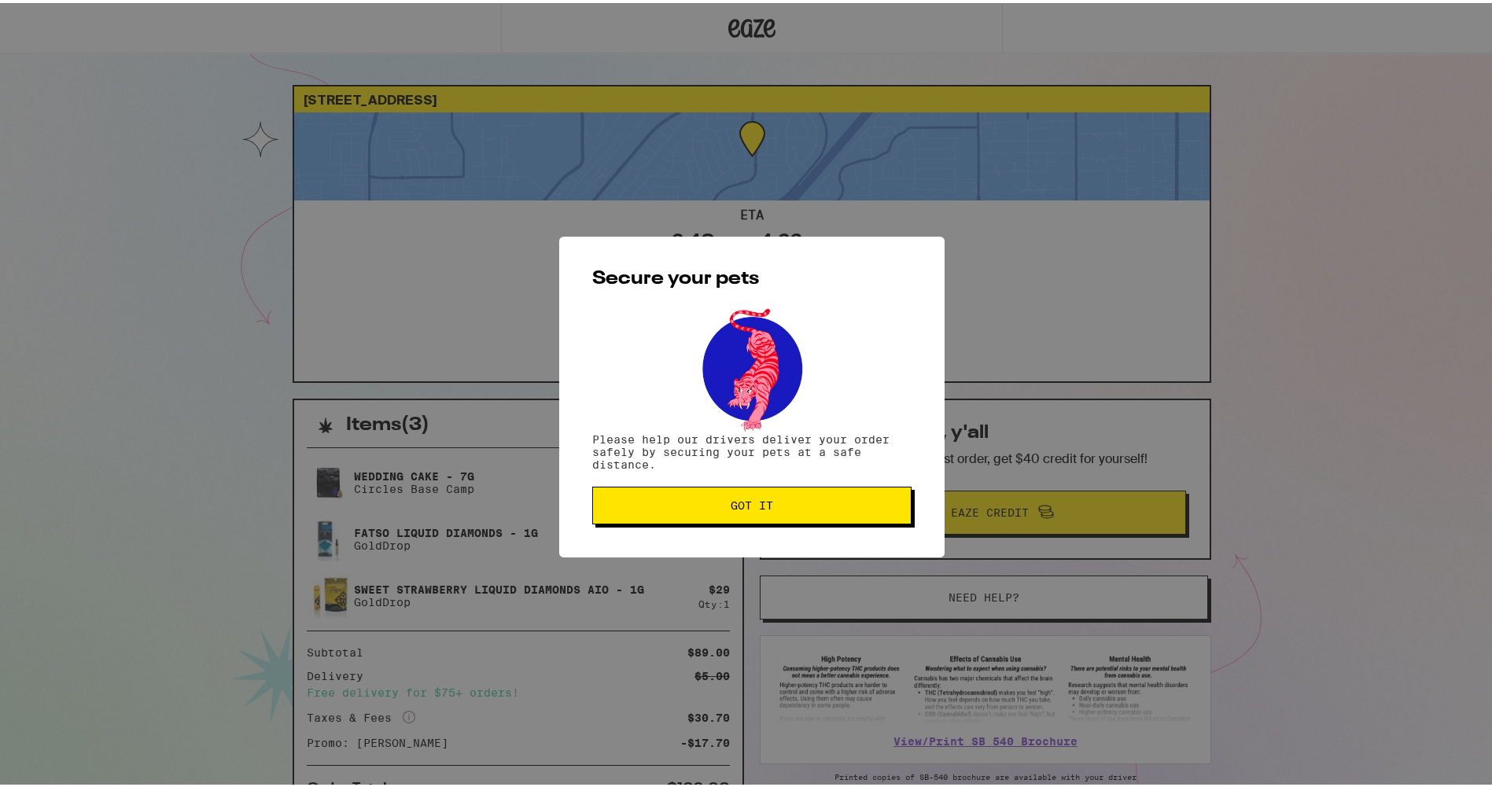
click at [745, 504] on span "Got it" at bounding box center [751, 502] width 42 height 11
